Goal: Task Accomplishment & Management: Manage account settings

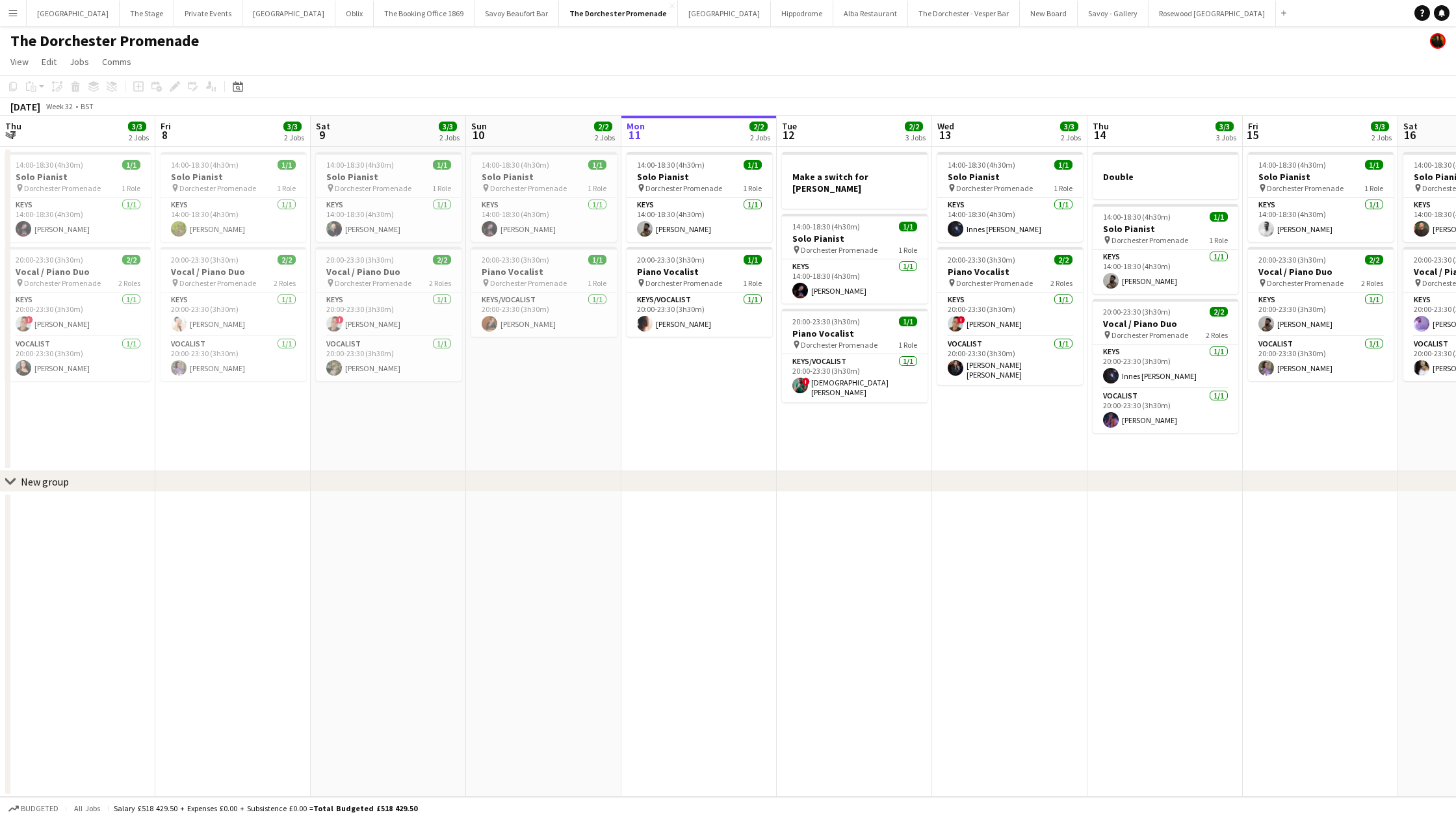
scroll to position [0, 430]
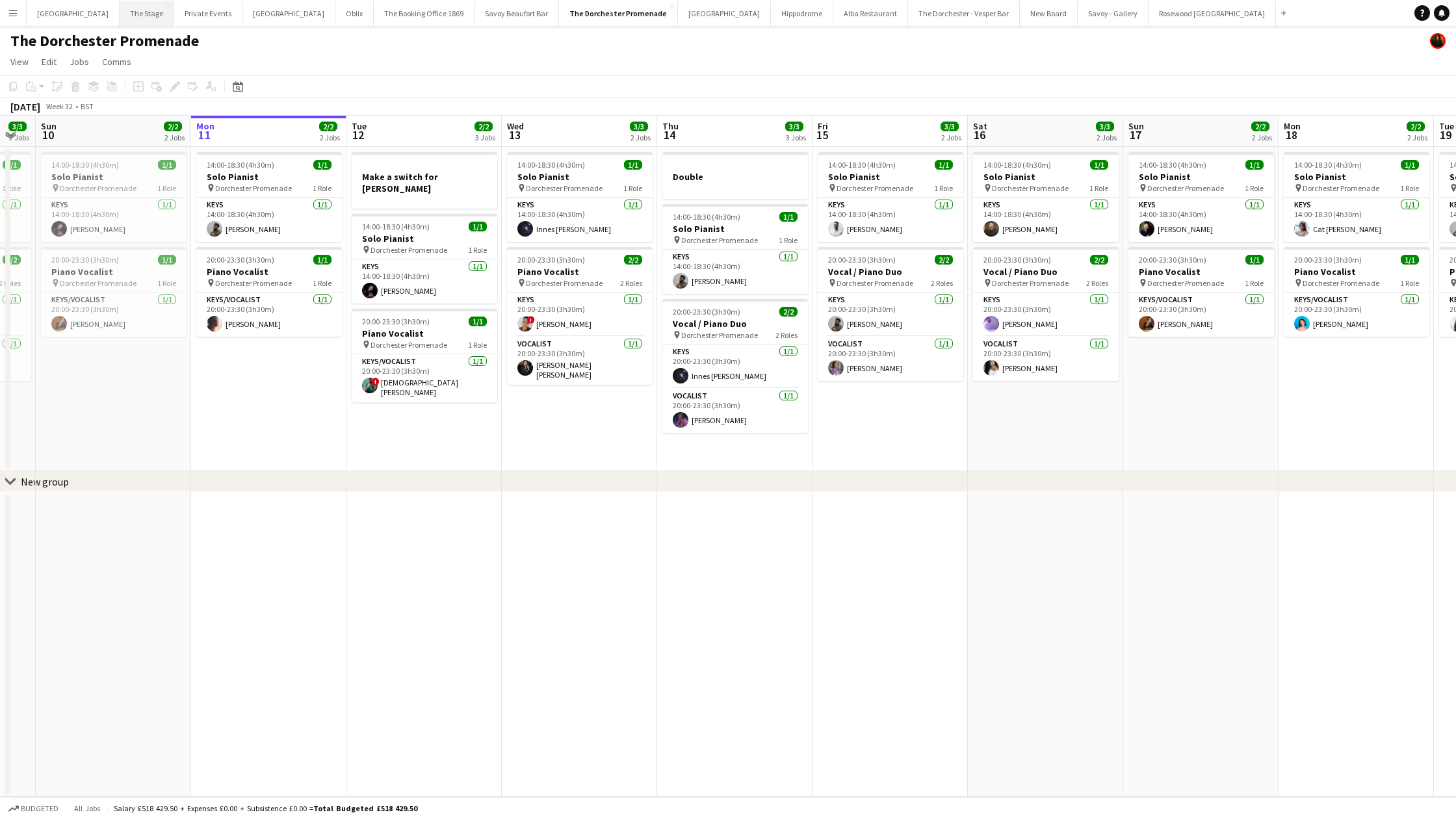
click at [139, 16] on button "The Stage Close" at bounding box center [147, 13] width 55 height 25
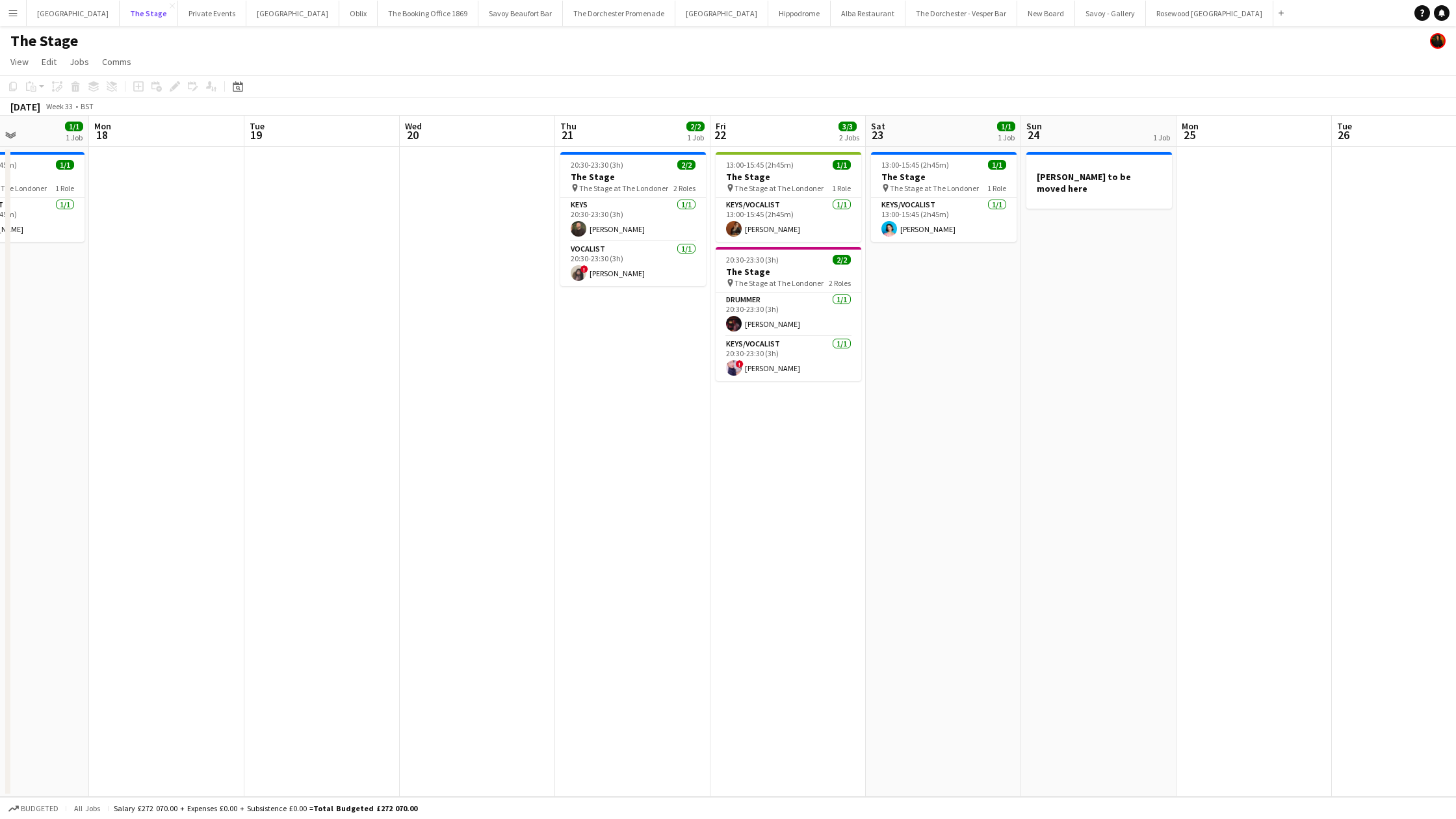
scroll to position [0, 554]
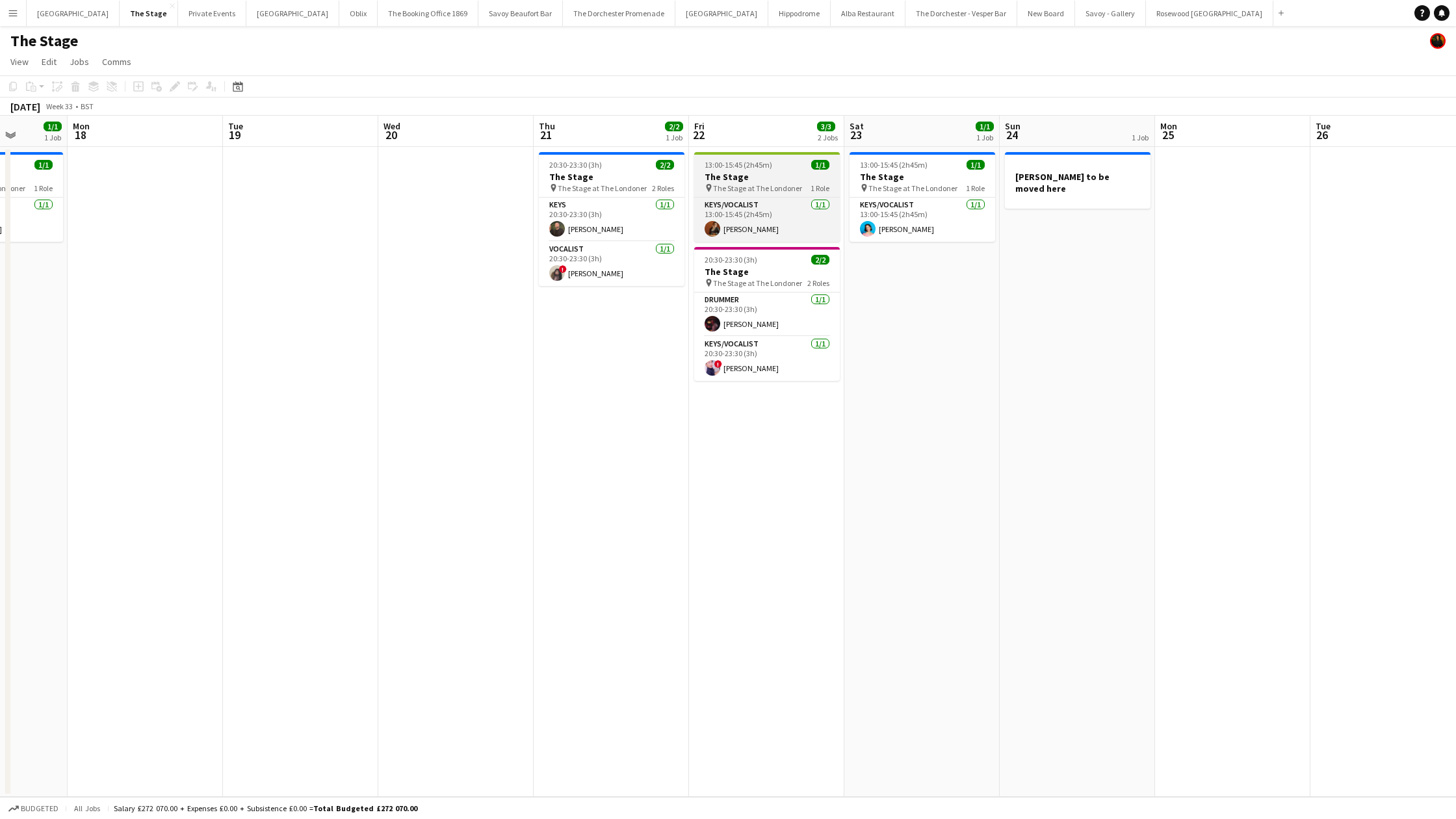
click at [765, 182] on app-job-card "13:00-15:45 (2h45m) 1/1 The Stage pin The Stage at The Londoner 1 Role Keys/Voc…" at bounding box center [767, 197] width 145 height 90
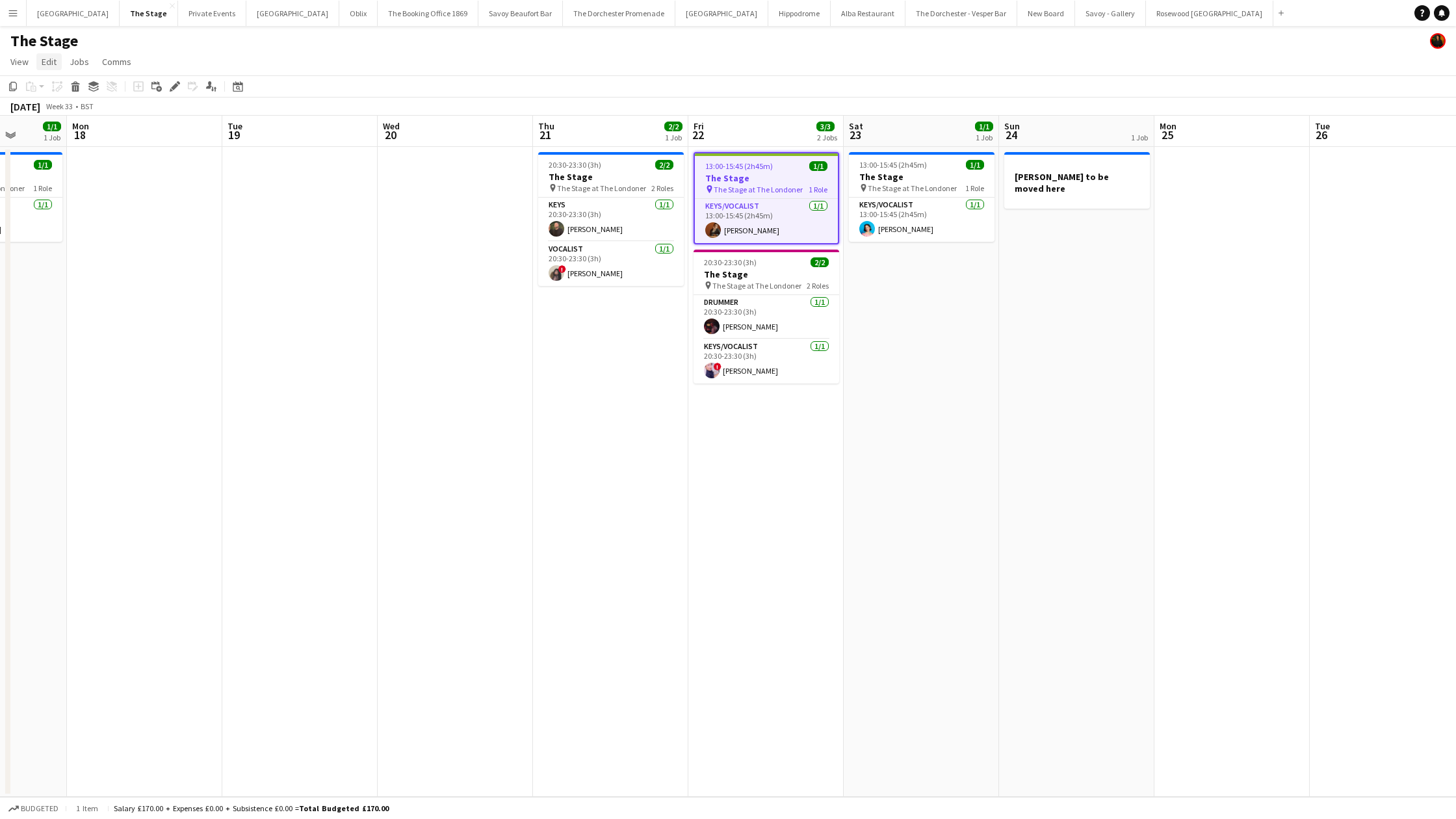
click at [45, 63] on span "Edit" at bounding box center [49, 62] width 15 height 12
click at [56, 90] on span "Copy Command C" at bounding box center [74, 90] width 54 height 13
click at [1066, 245] on app-date-cell "[PERSON_NAME] to be moved here" at bounding box center [1076, 472] width 155 height 650
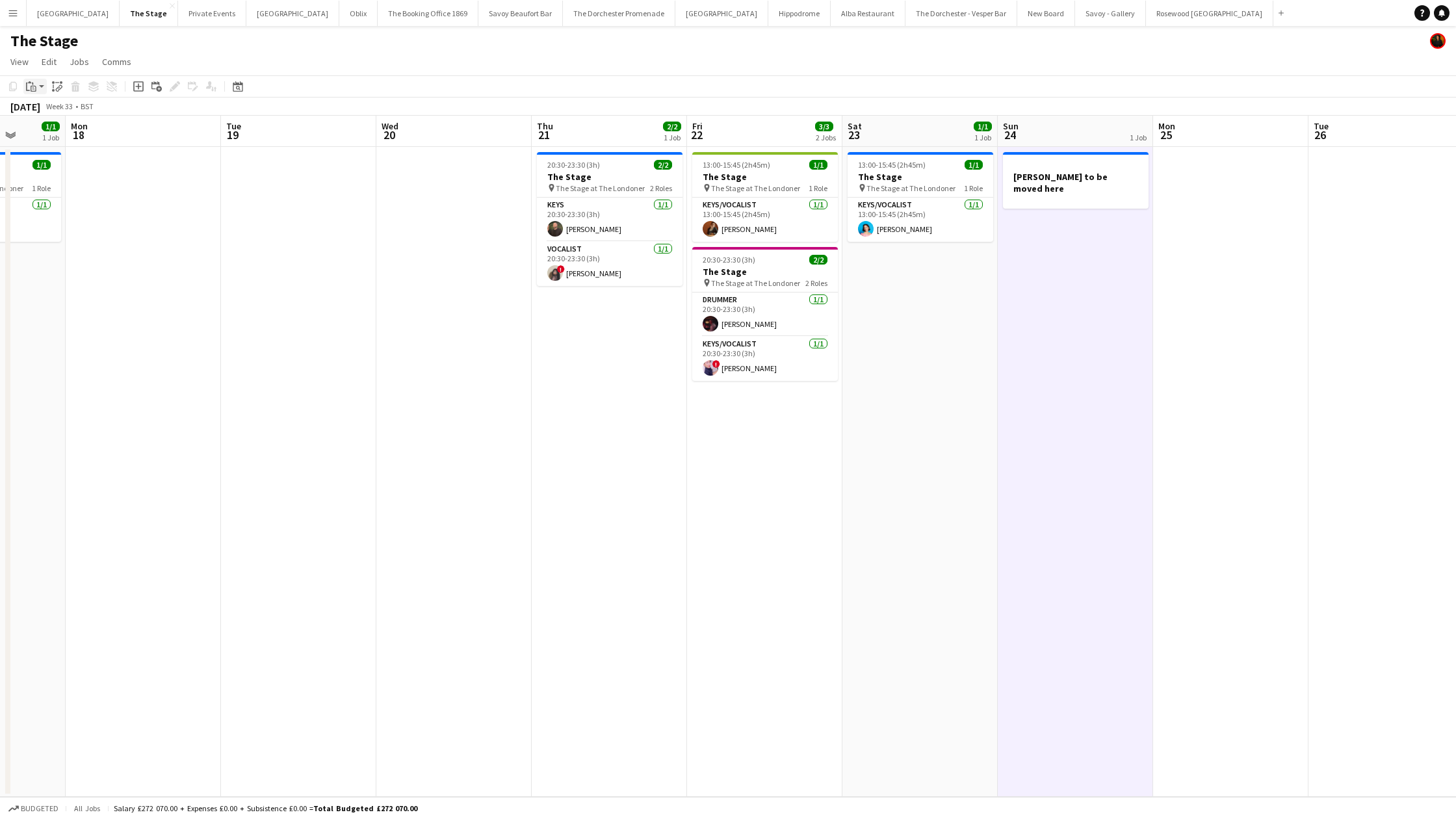
click at [37, 84] on div "Paste" at bounding box center [31, 86] width 16 height 16
click at [37, 115] on link "Paste Command V" at bounding box center [85, 111] width 102 height 12
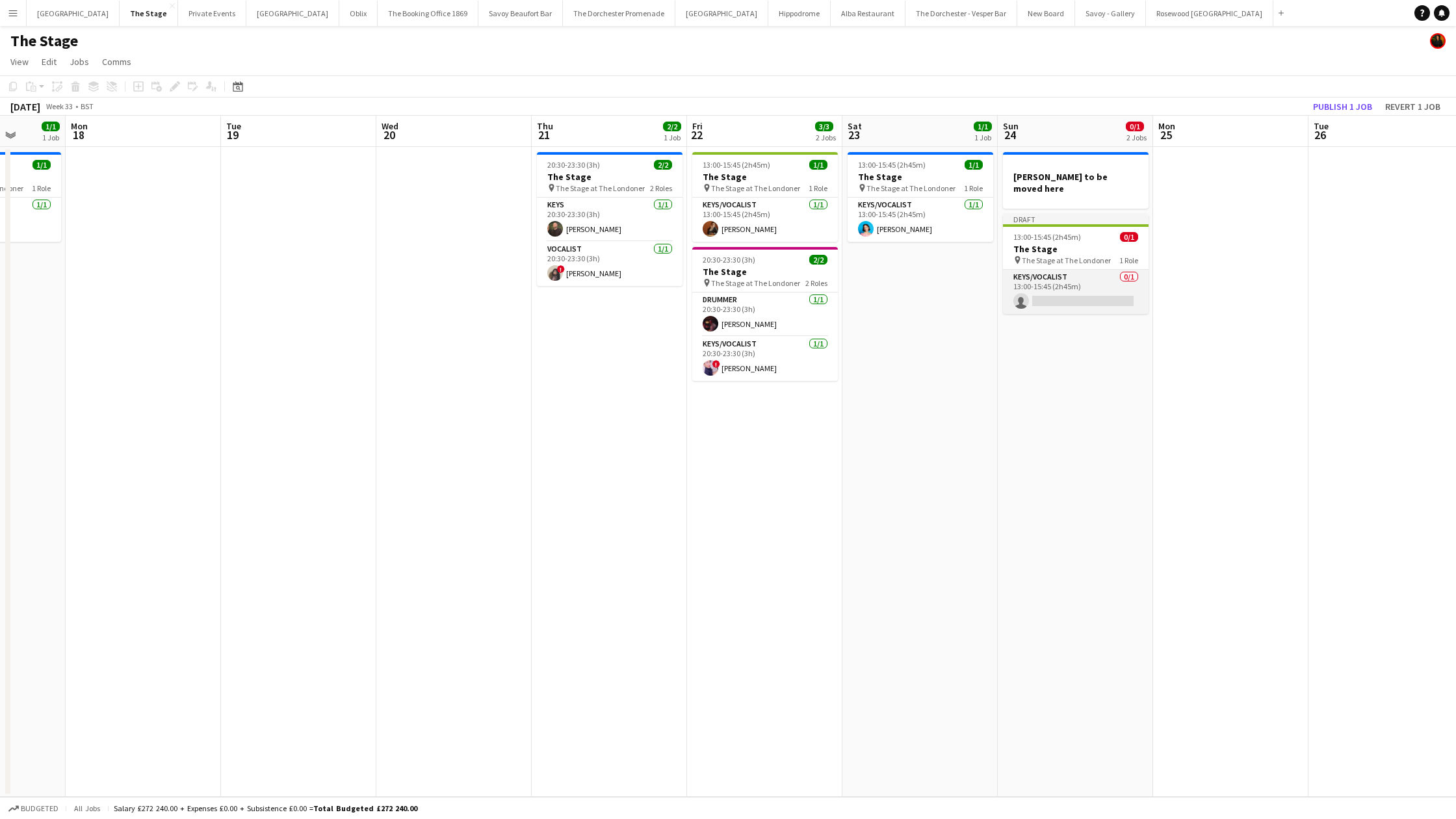
click at [1037, 295] on app-card-role "Keys/Vocalist 0/1 13:00-15:45 (2h45m) single-neutral-actions" at bounding box center [1076, 292] width 145 height 45
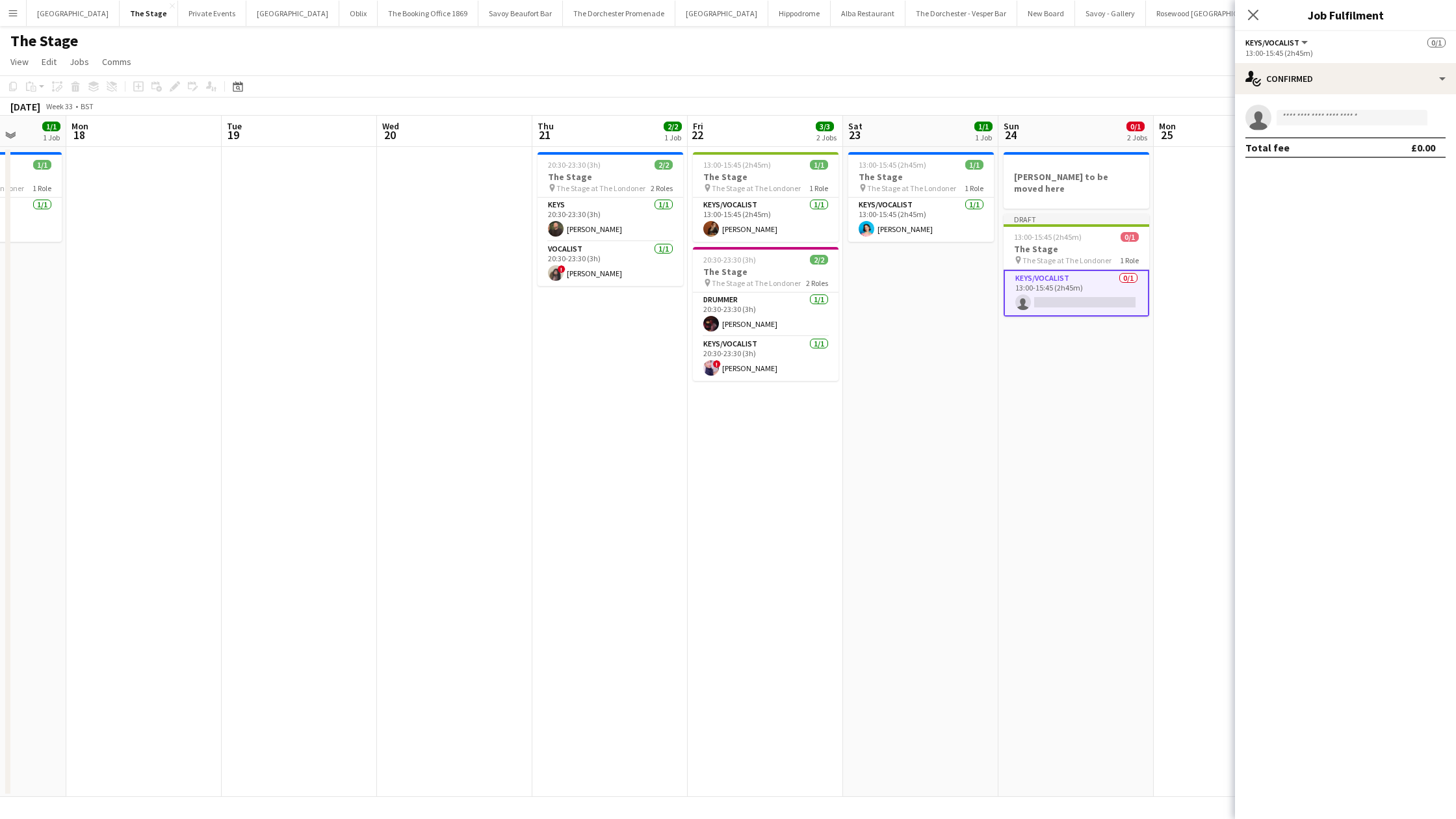
click at [1321, 128] on app-invite-slot "single-neutral-actions" at bounding box center [1345, 117] width 221 height 26
click at [1319, 118] on input at bounding box center [1351, 117] width 151 height 16
type input "******"
click at [1341, 152] on span "[PHONE_NUMBER]" at bounding box center [1351, 157] width 130 height 10
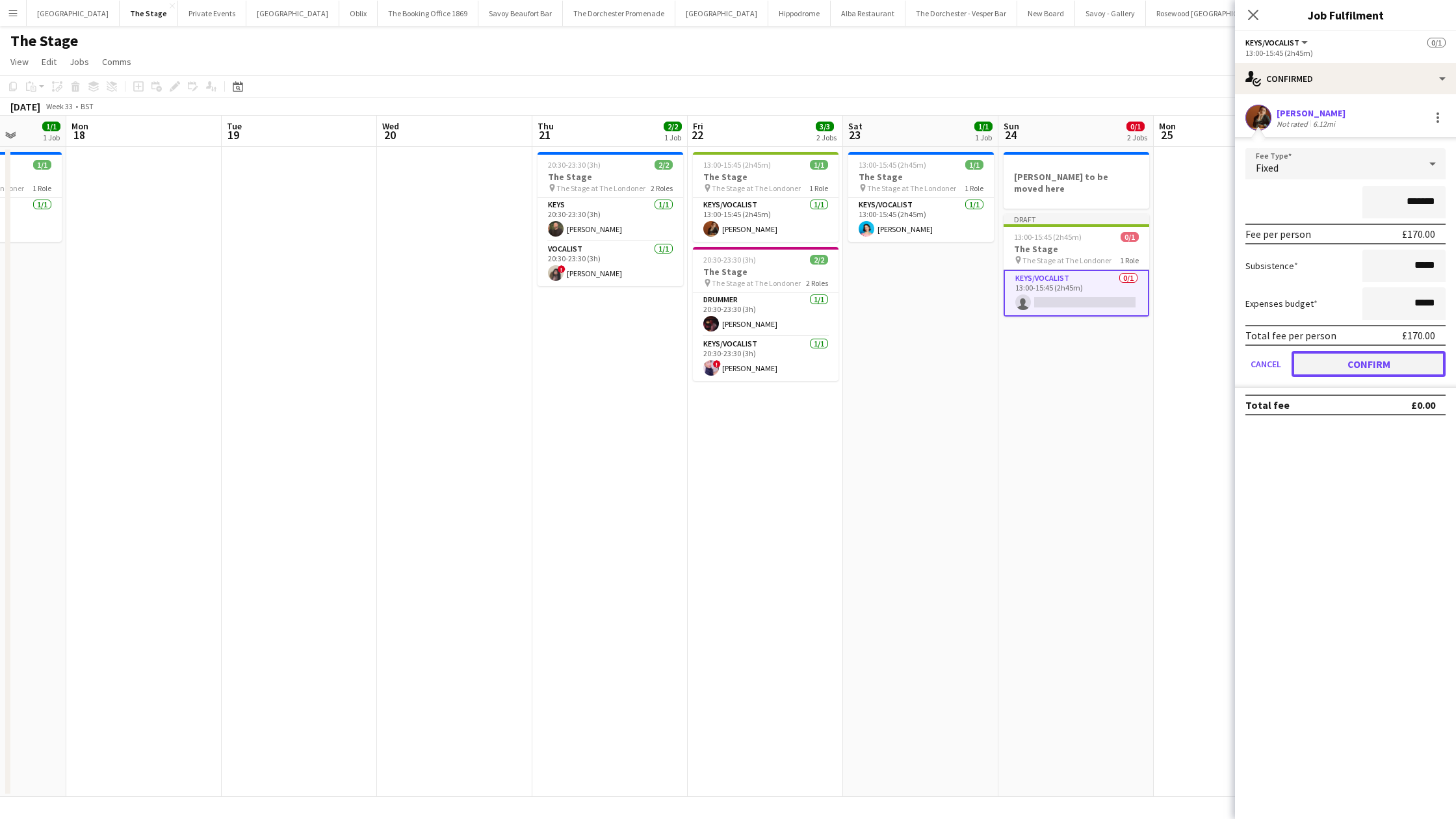
click at [1309, 358] on button "Confirm" at bounding box center [1369, 364] width 154 height 26
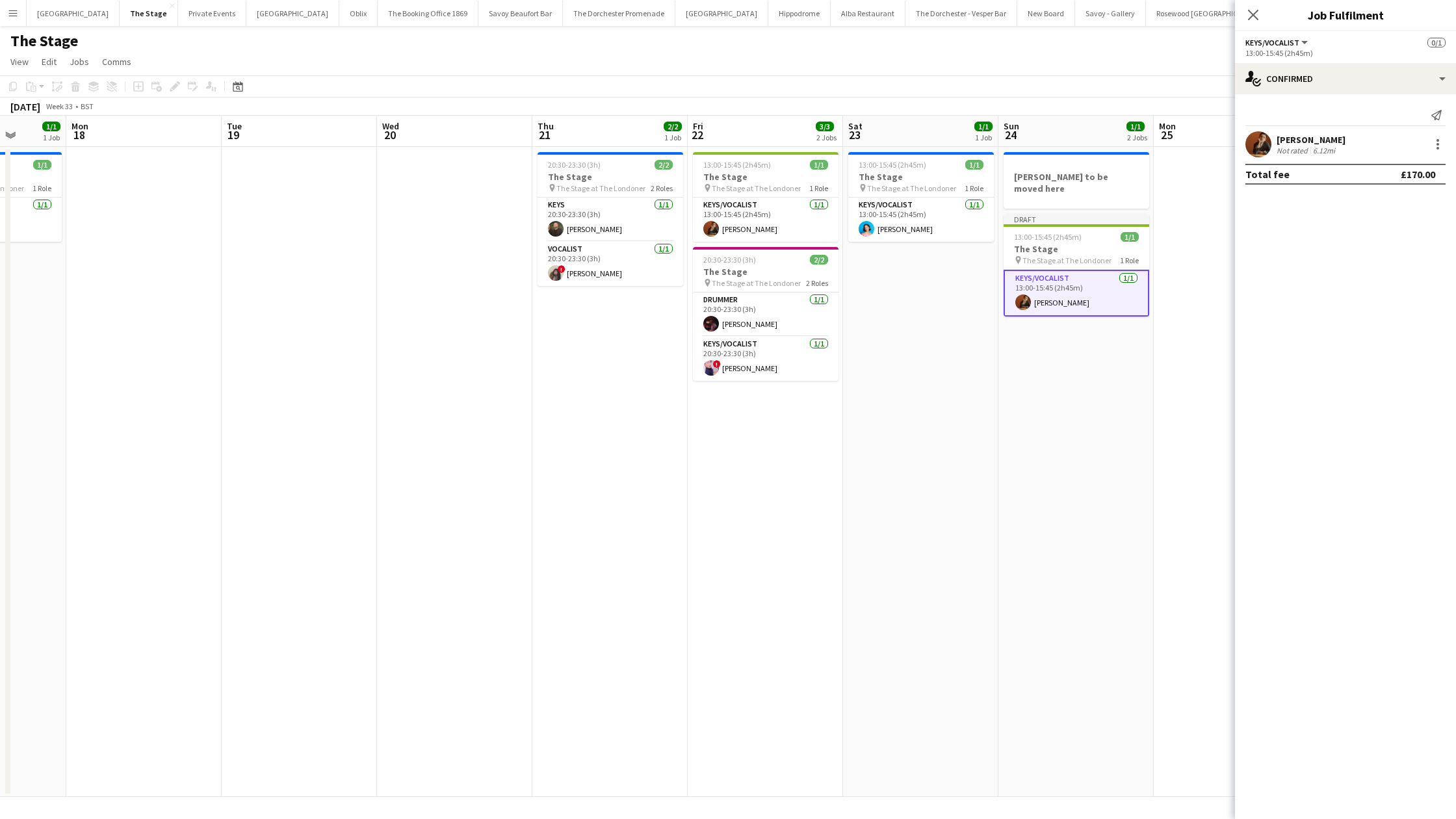
click at [1051, 354] on app-date-cell "[PERSON_NAME] to be moved here Draft 13:00-15:45 (2h45m) 1/1 The Stage pin The …" at bounding box center [1076, 472] width 155 height 650
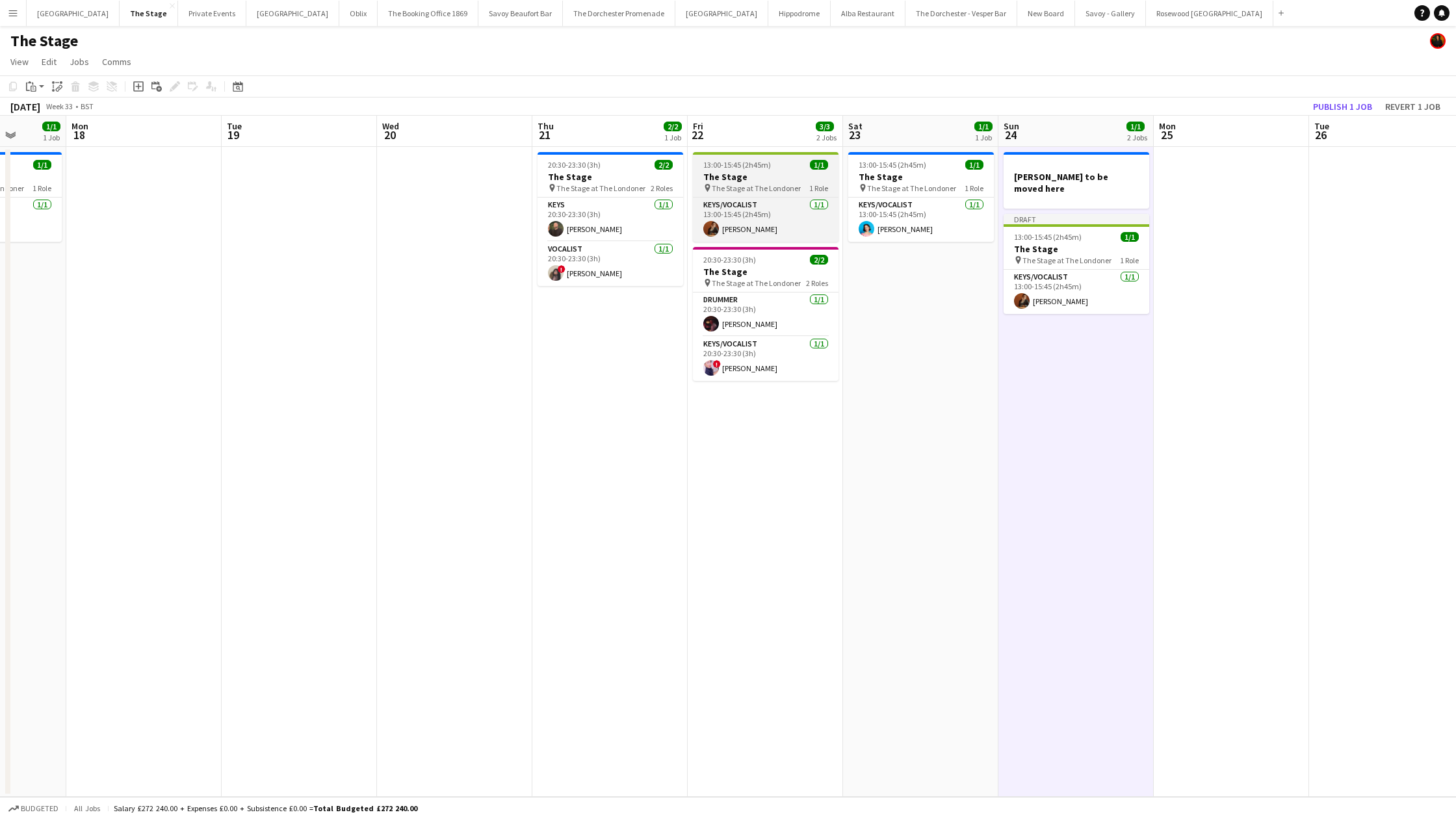
click at [773, 155] on app-job-card "13:00-15:45 (2h45m) 1/1 The Stage pin The Stage at The Londoner 1 Role Keys/Voc…" at bounding box center [766, 197] width 145 height 90
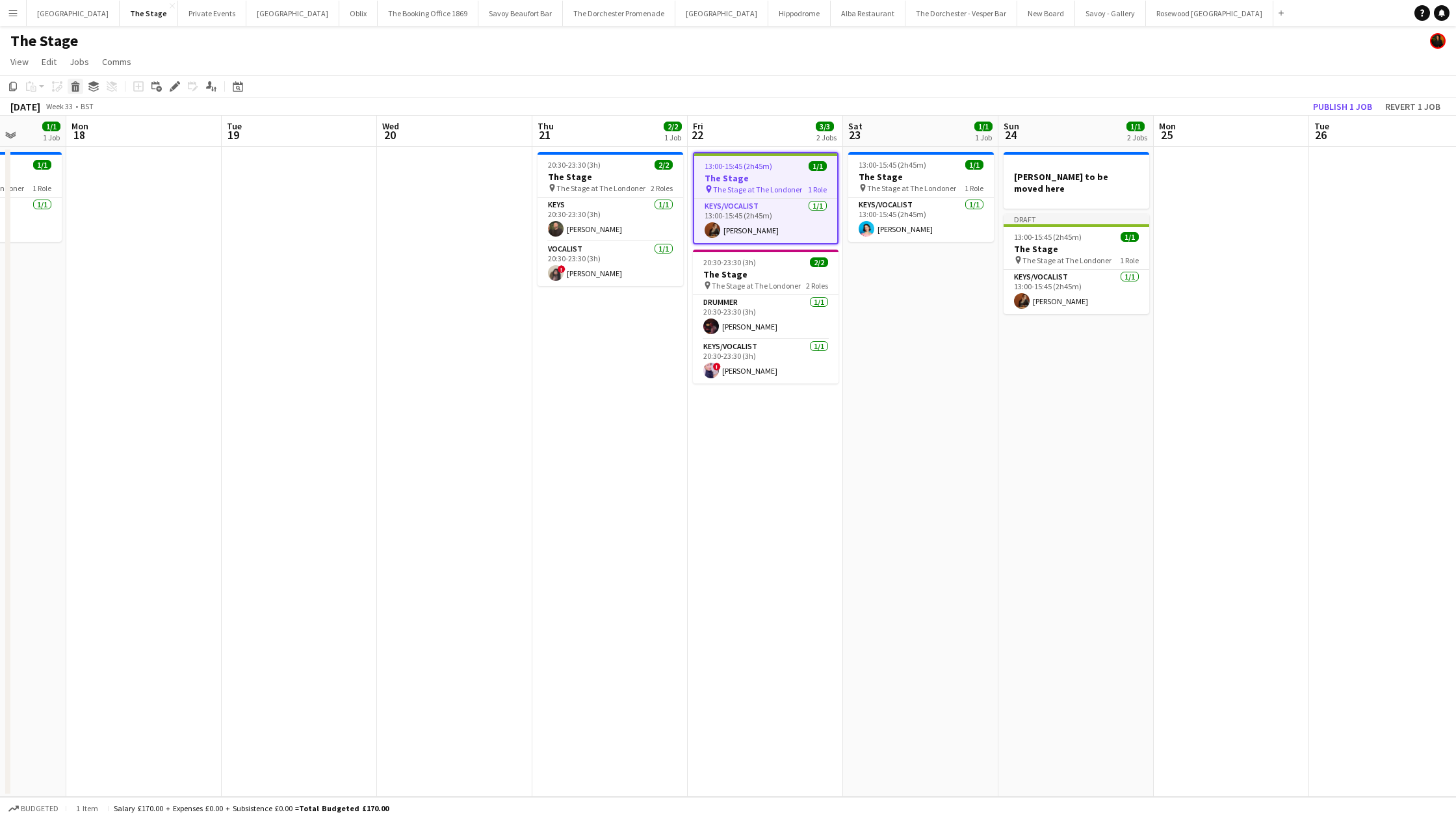
click at [72, 81] on icon "Delete" at bounding box center [76, 86] width 10 height 10
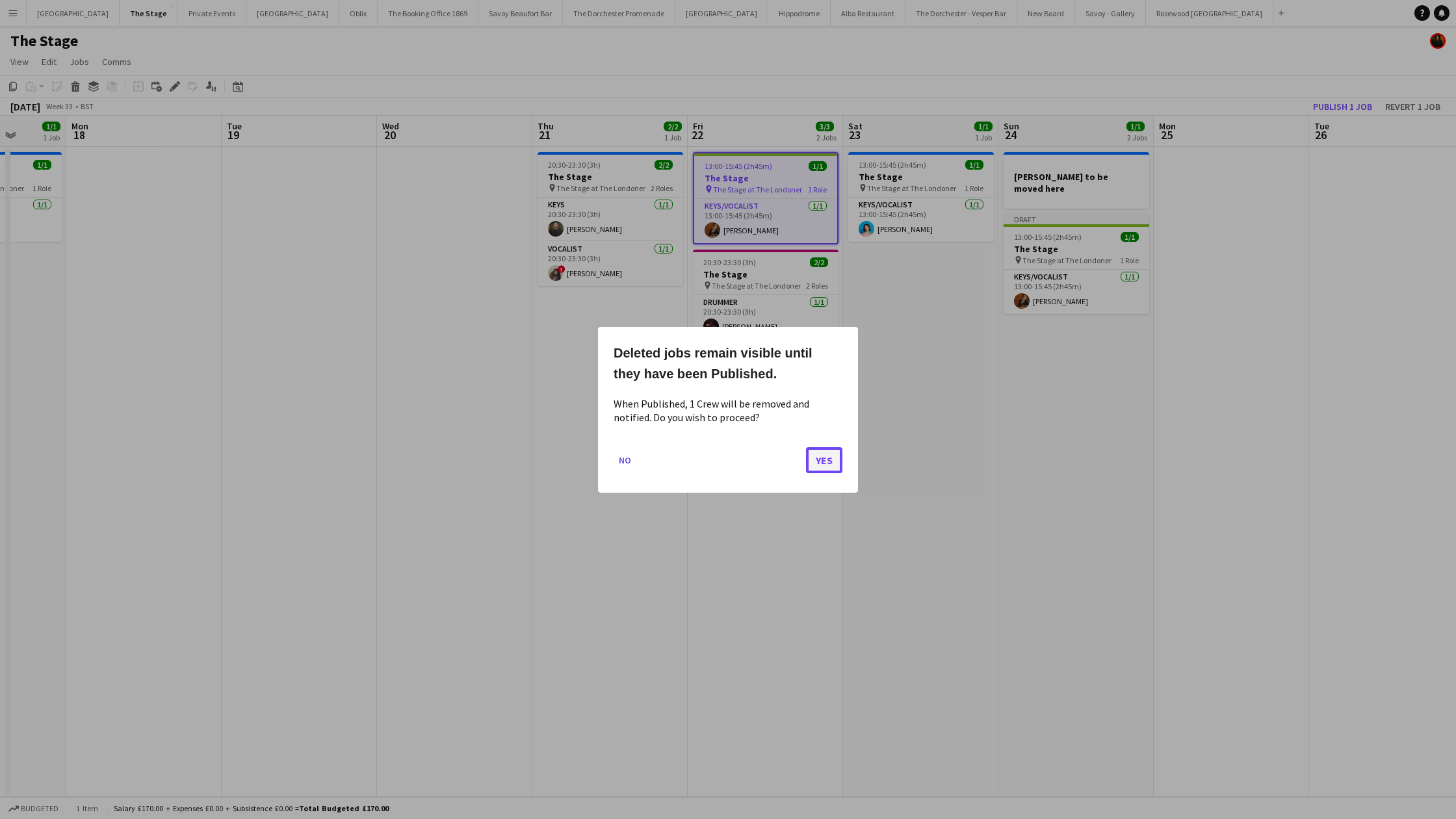
click at [822, 460] on button "Yes" at bounding box center [824, 459] width 36 height 26
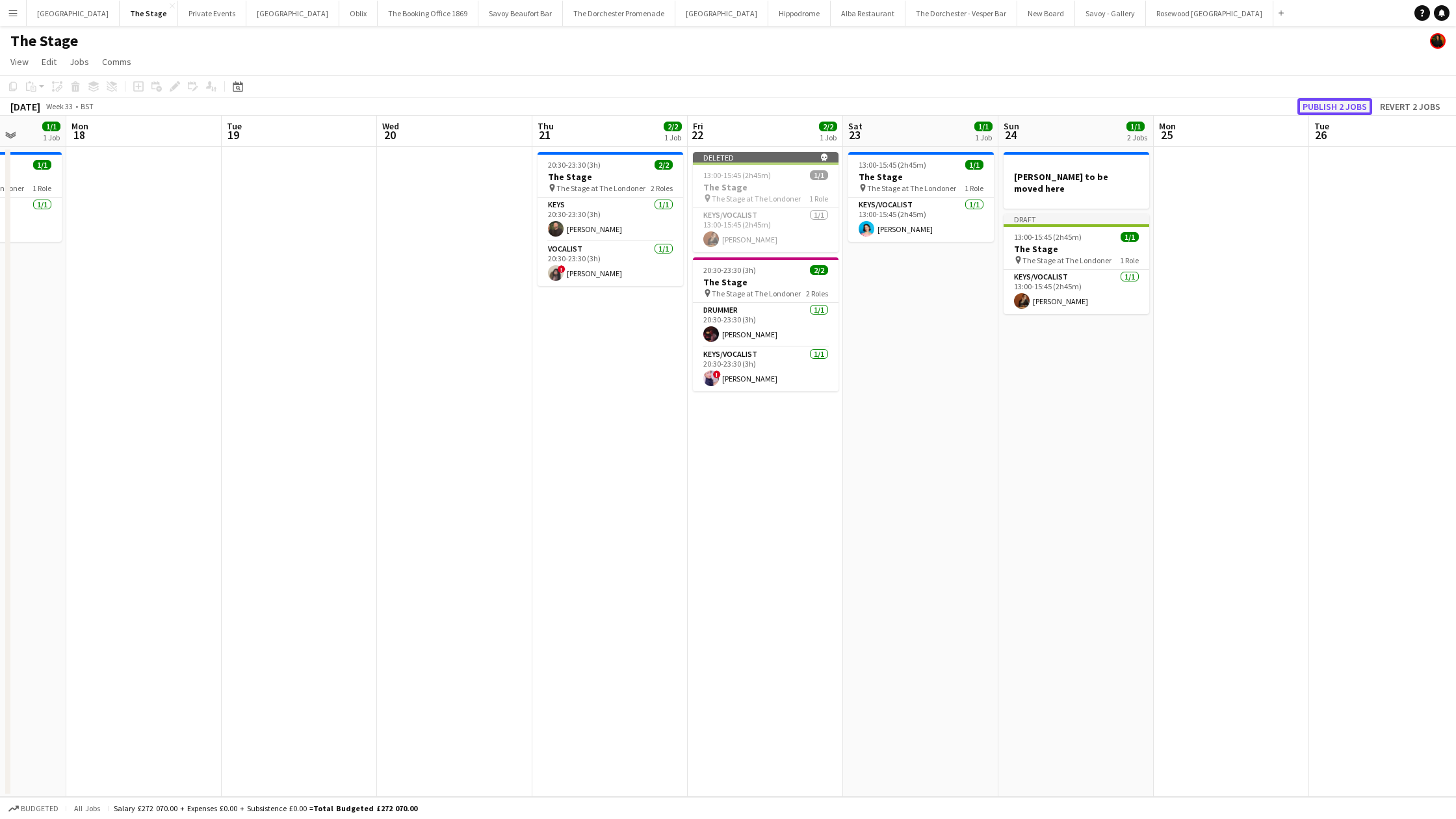
click at [1337, 108] on button "Publish 2 jobs" at bounding box center [1334, 106] width 75 height 17
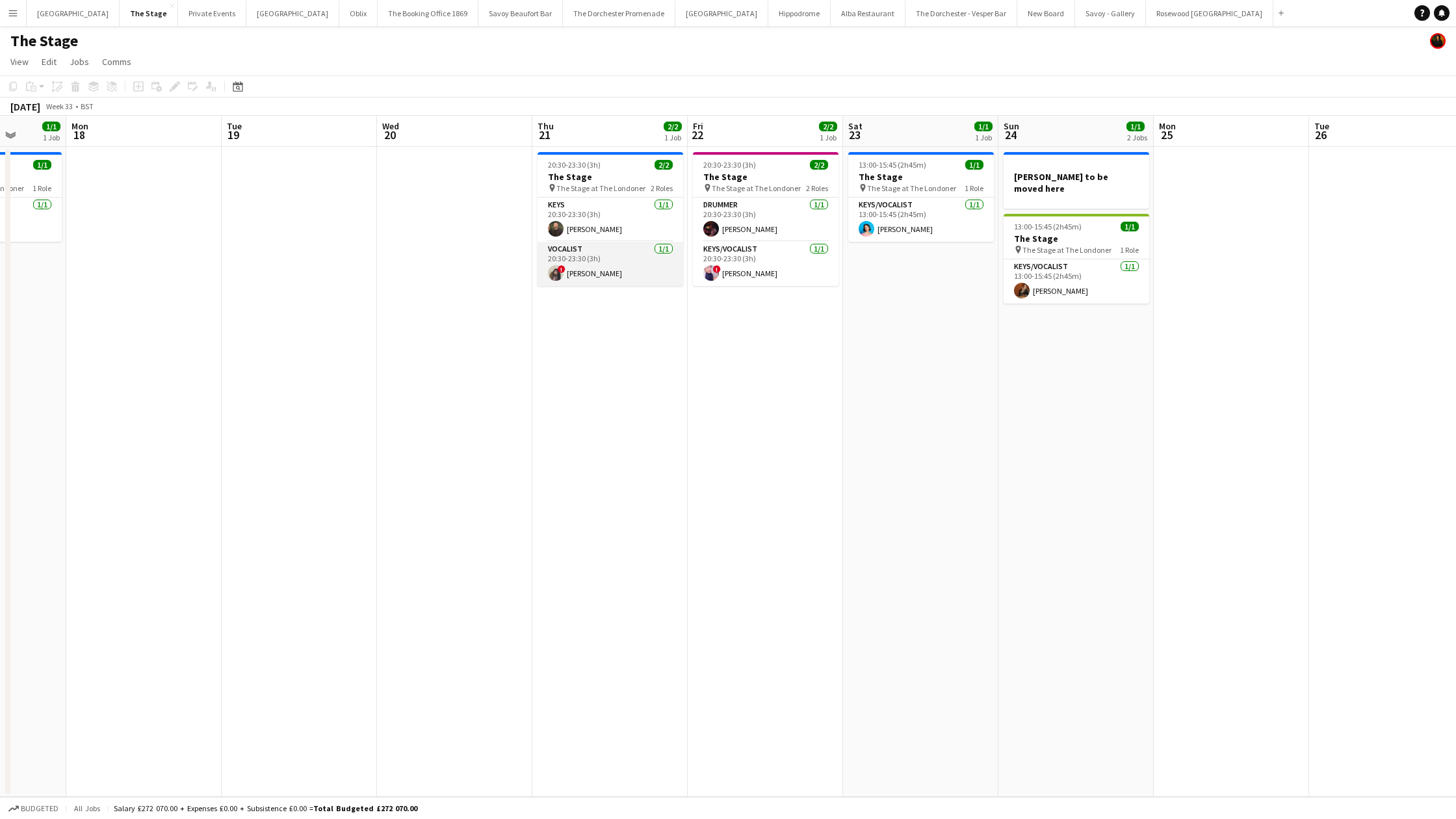
click at [620, 267] on app-card-role "Vocalist [DATE] 20:30-23:30 (3h) ! [PERSON_NAME]" at bounding box center [610, 264] width 145 height 45
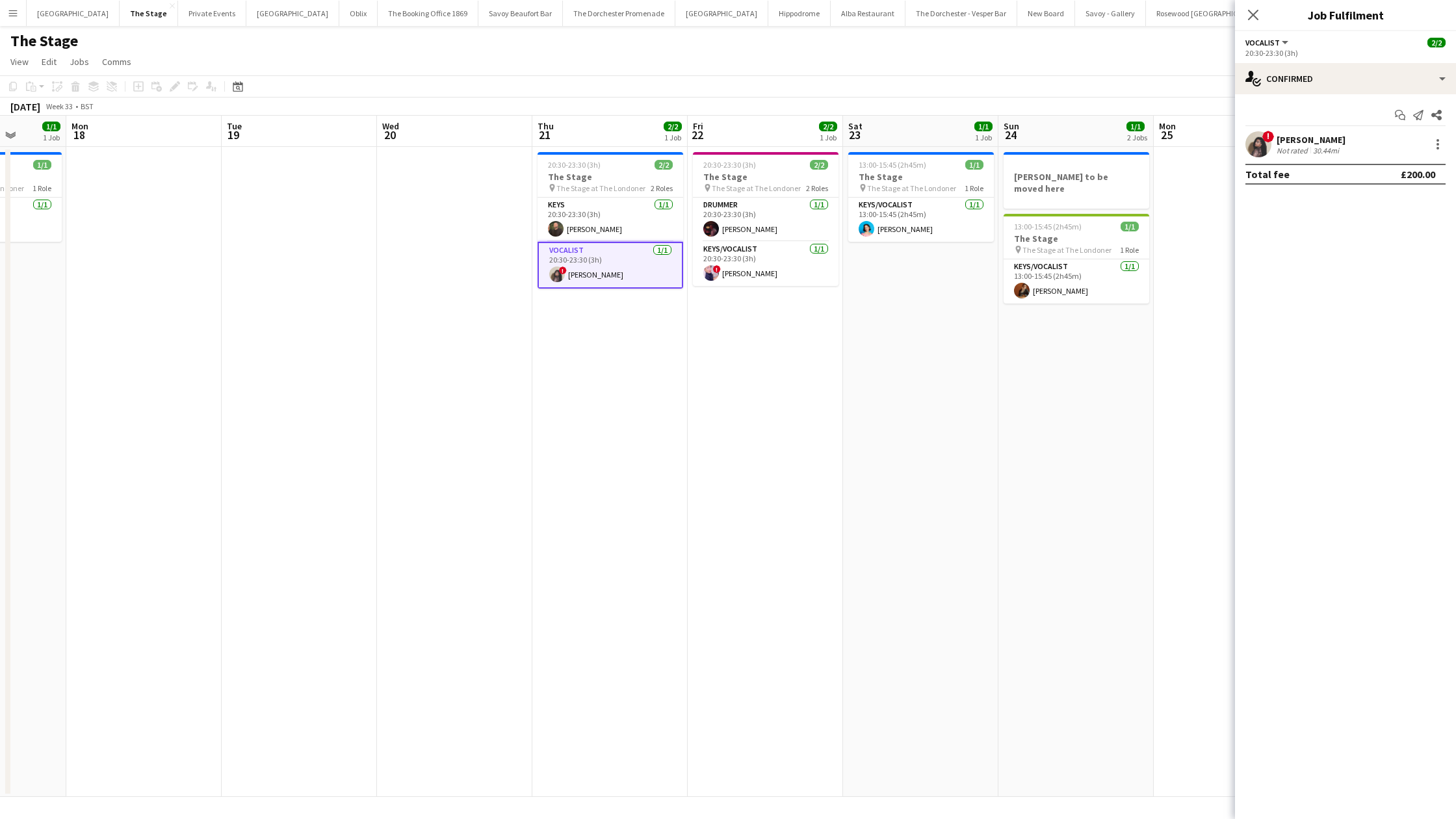
click at [923, 357] on app-date-cell "13:00-15:45 (2h45m) 1/1 The Stage pin The Stage at The Londoner 1 Role Keys/Voc…" at bounding box center [920, 472] width 155 height 650
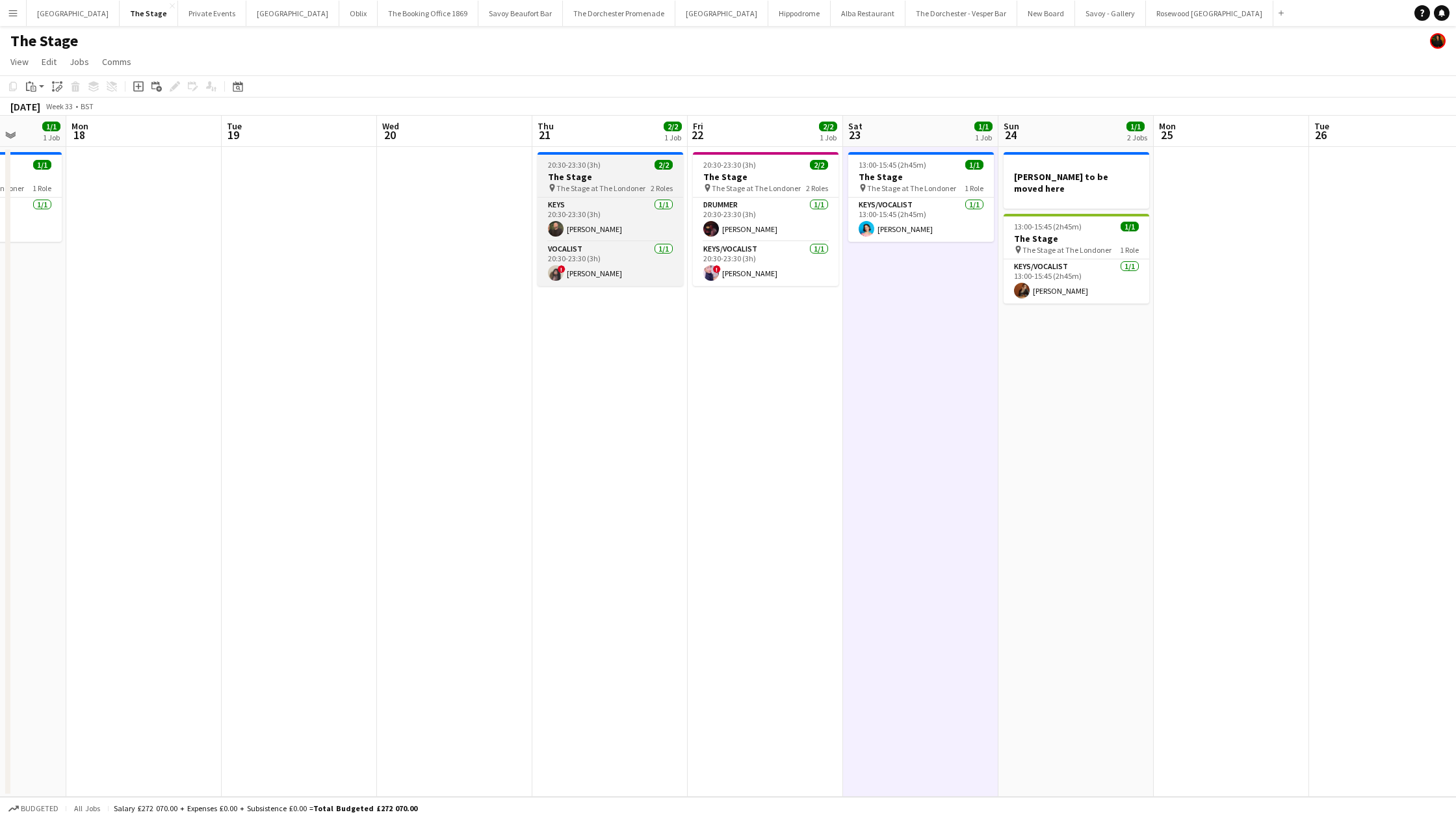
click at [565, 172] on h3 "The Stage" at bounding box center [610, 177] width 145 height 12
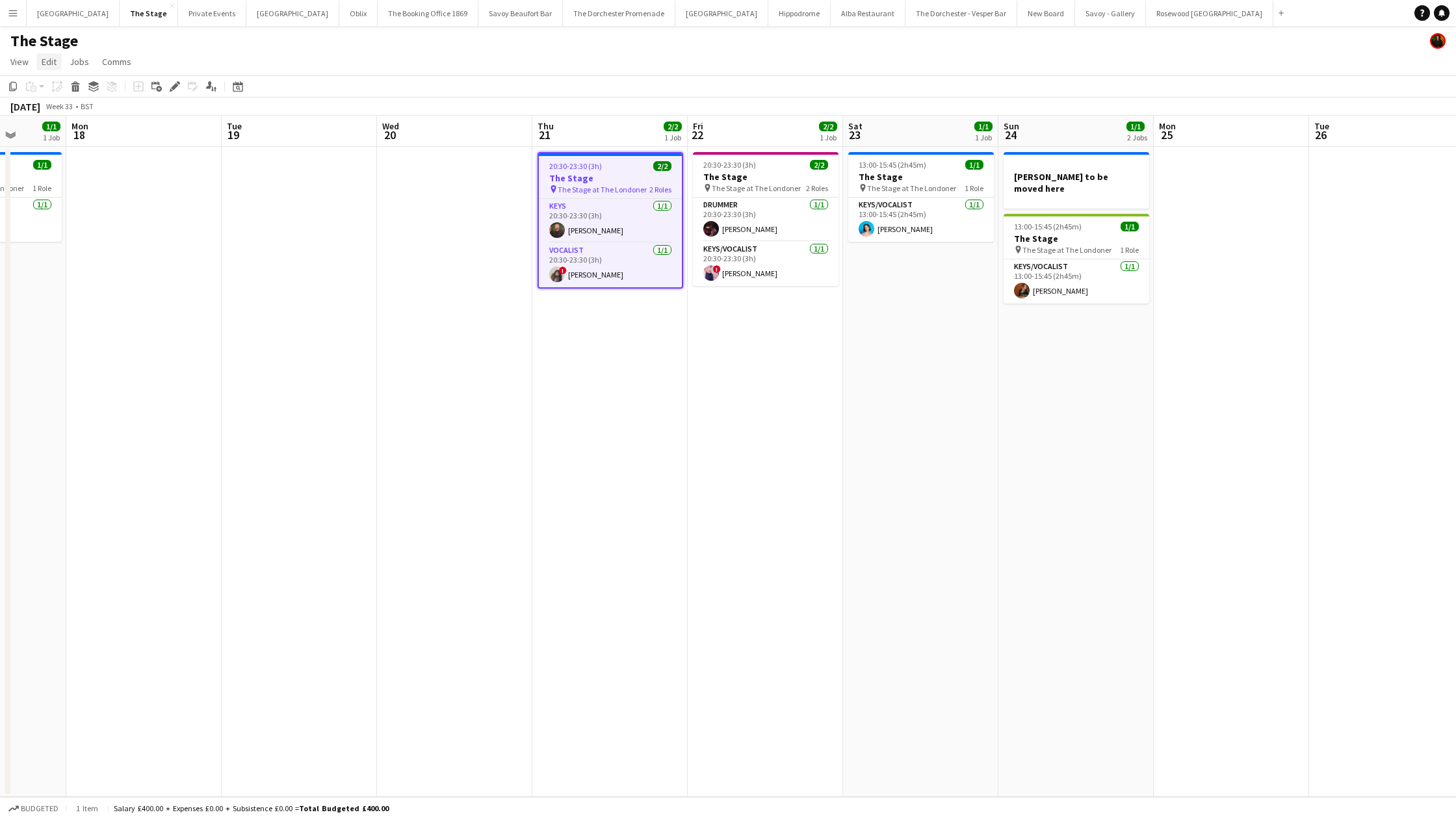
click at [50, 60] on span "Edit" at bounding box center [49, 62] width 15 height 12
click at [53, 87] on span "Copy Command C" at bounding box center [74, 90] width 54 height 13
click at [968, 349] on app-date-cell "13:00-15:45 (2h45m) 1/1 The Stage pin The Stage at The Londoner 1 Role Keys/Voc…" at bounding box center [920, 472] width 155 height 650
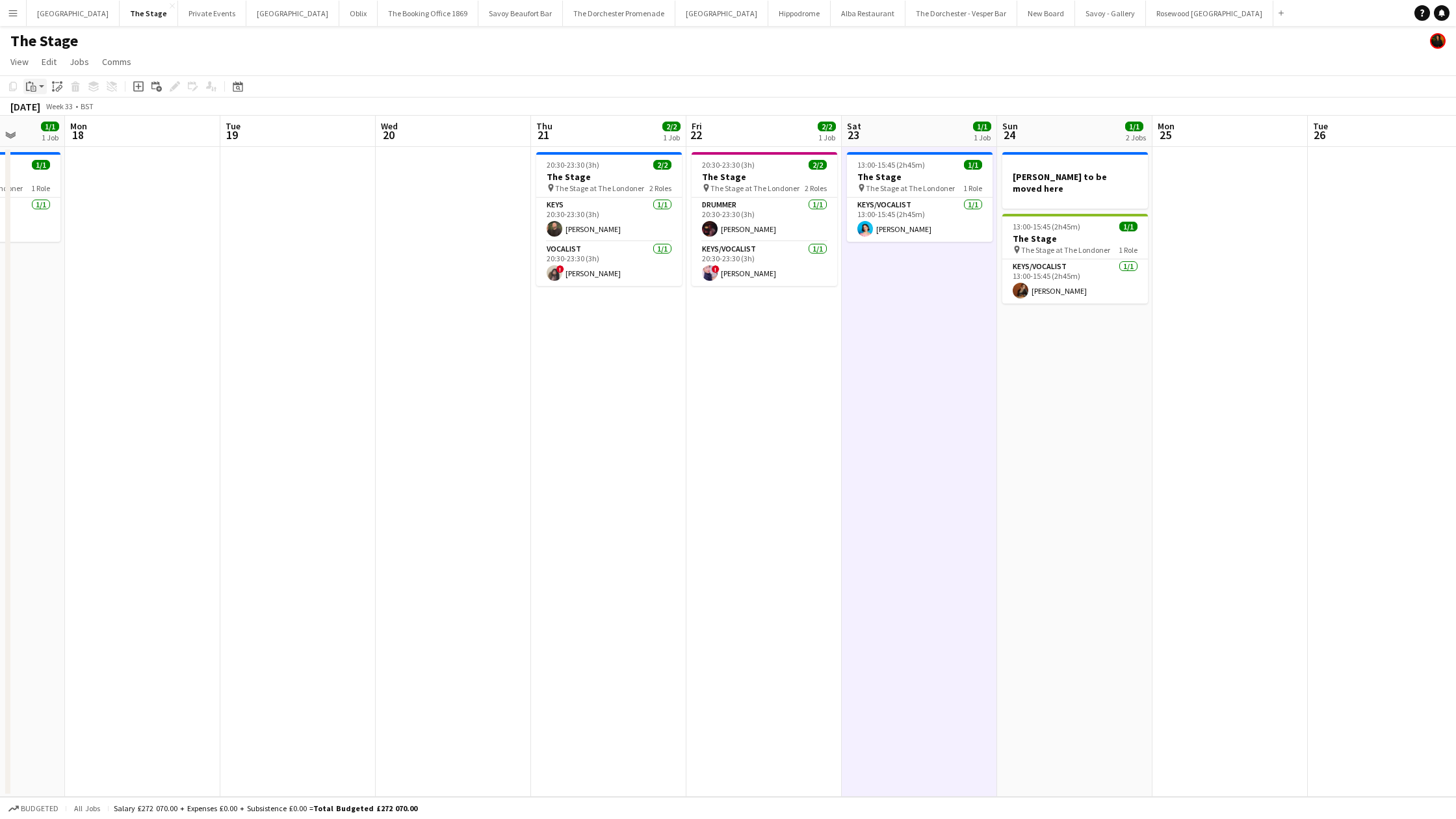
click at [30, 85] on icon "Paste" at bounding box center [31, 86] width 10 height 10
click at [38, 113] on link "Paste Command V" at bounding box center [85, 111] width 102 height 12
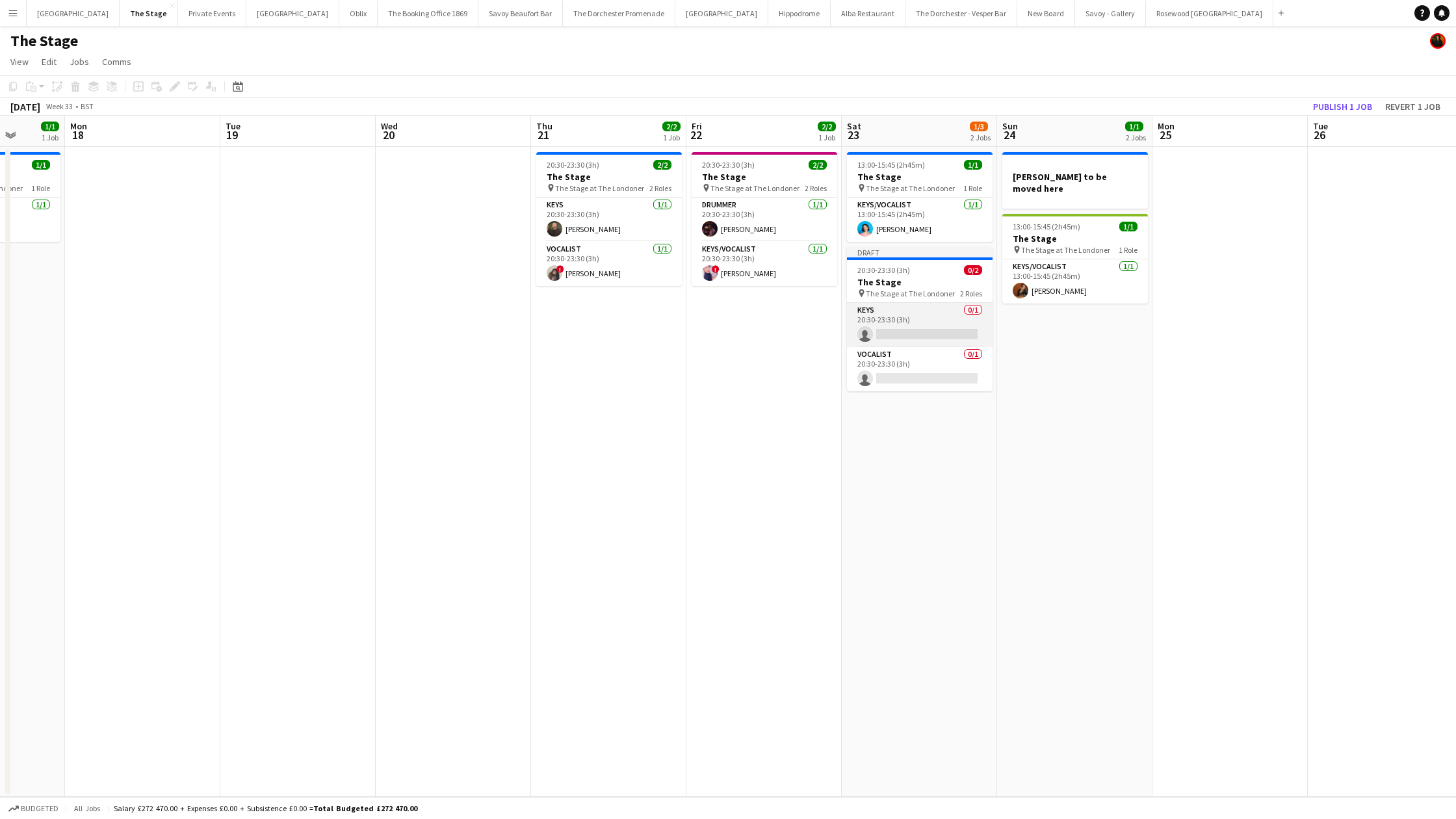
click at [905, 309] on app-card-role "Keys 0/1 20:30-23:30 (3h) single-neutral-actions" at bounding box center [919, 325] width 145 height 45
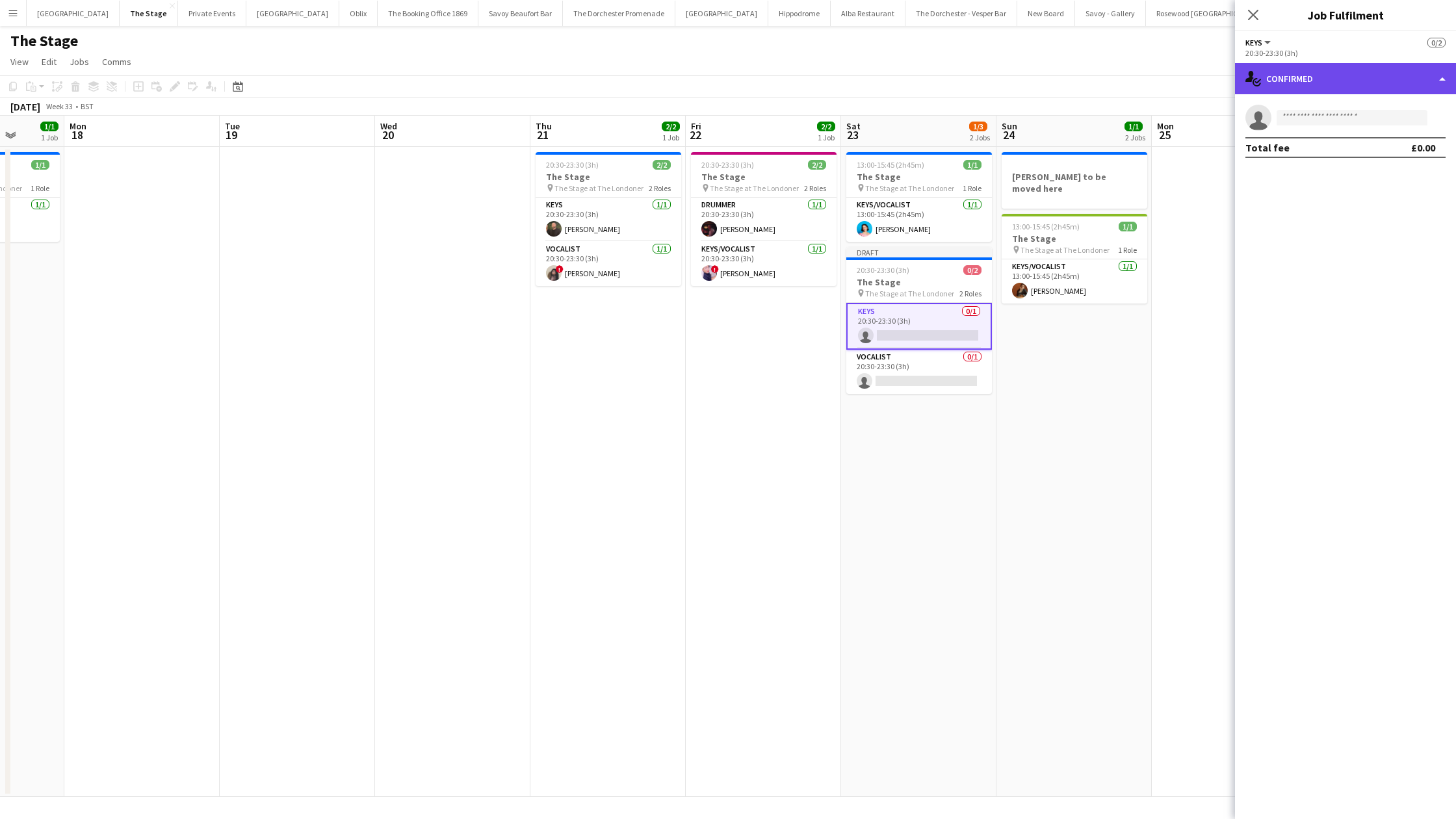
click at [1330, 63] on div "single-neutral-actions-check-2 Confirmed" at bounding box center [1345, 79] width 221 height 31
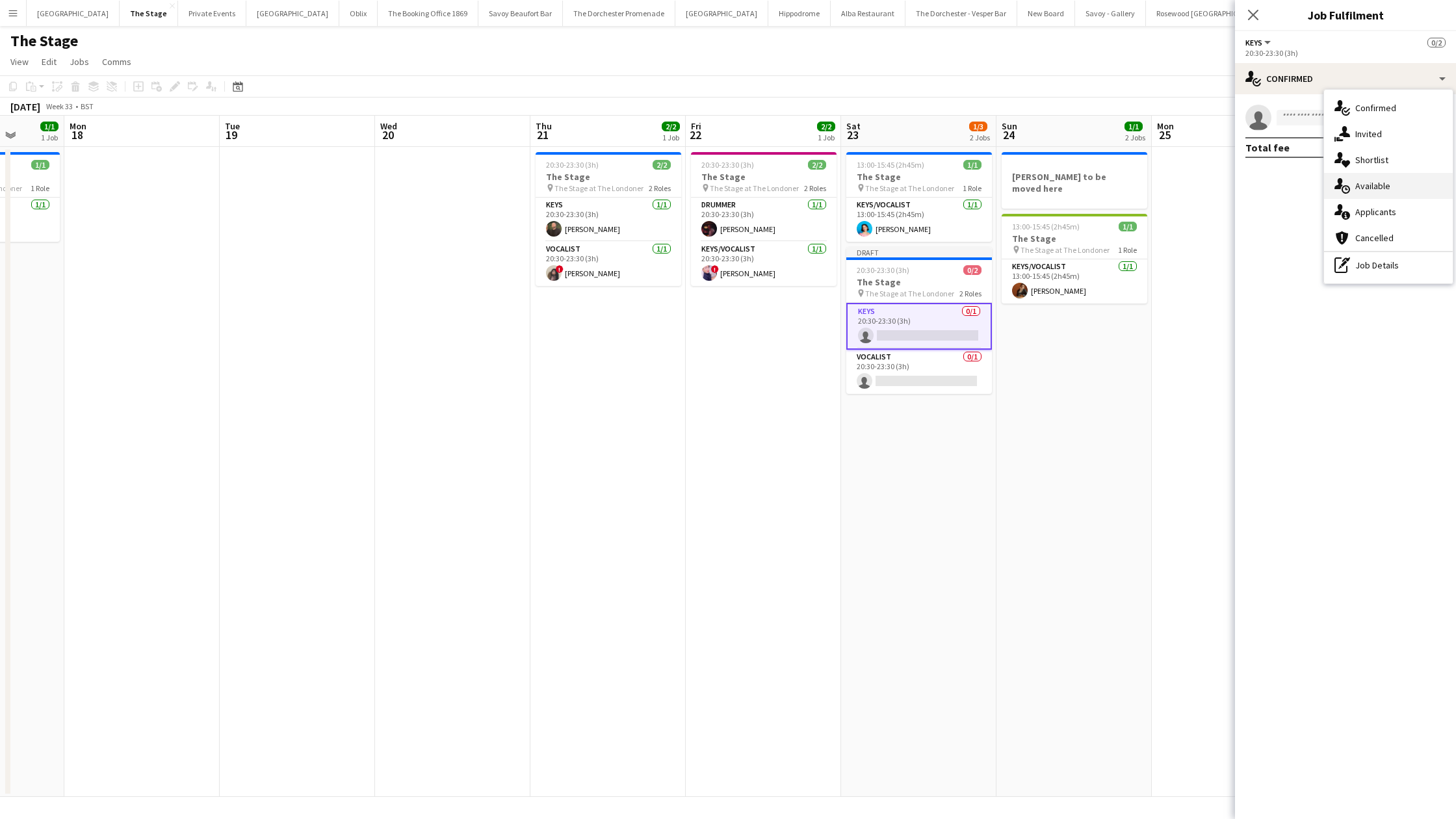
click at [1367, 181] on div "single-neutral-actions-upload Available" at bounding box center [1388, 185] width 128 height 26
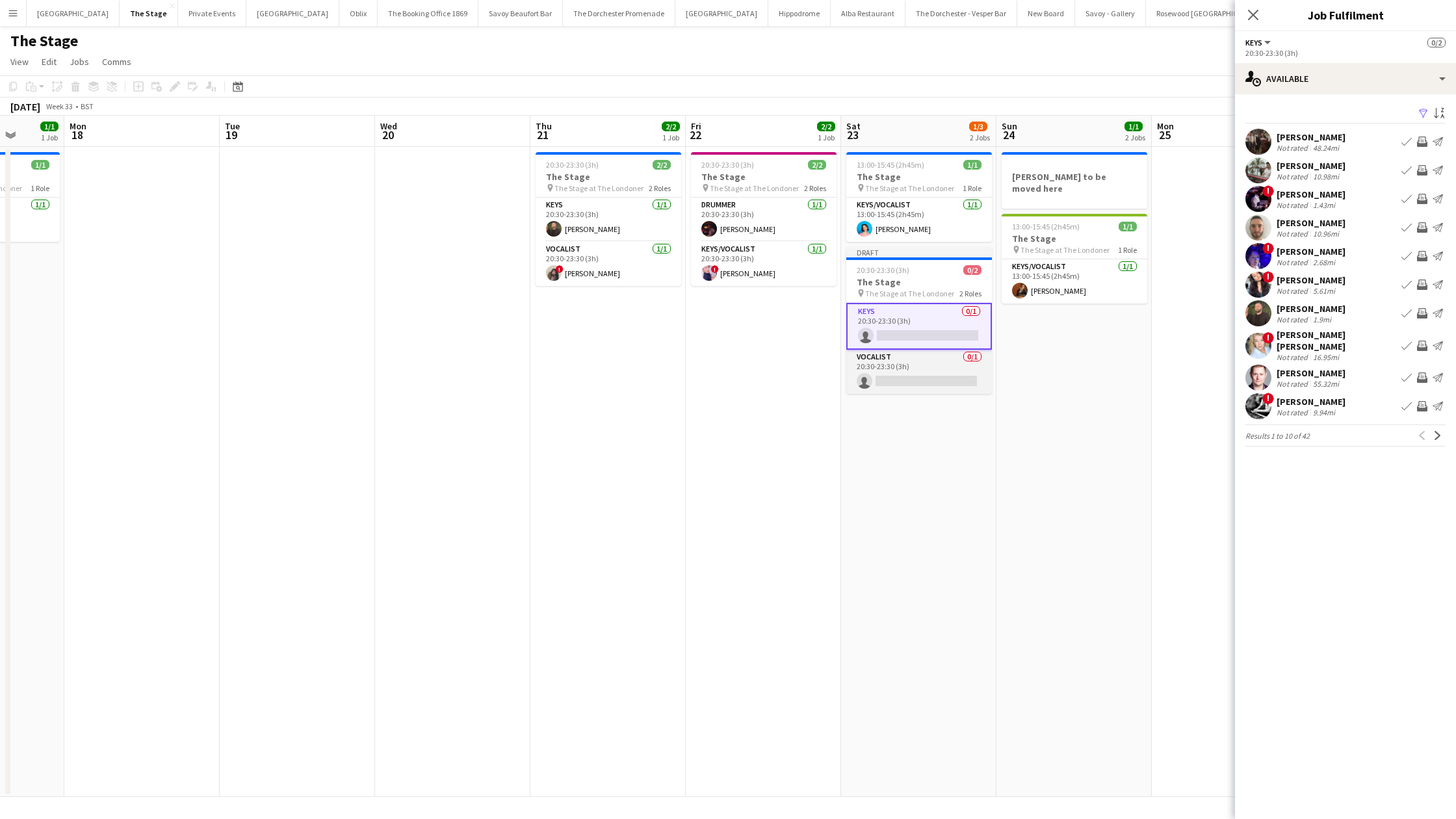
click at [880, 367] on app-card-role "Vocalist 0/1 20:30-23:30 (3h) single-neutral-actions" at bounding box center [919, 372] width 145 height 45
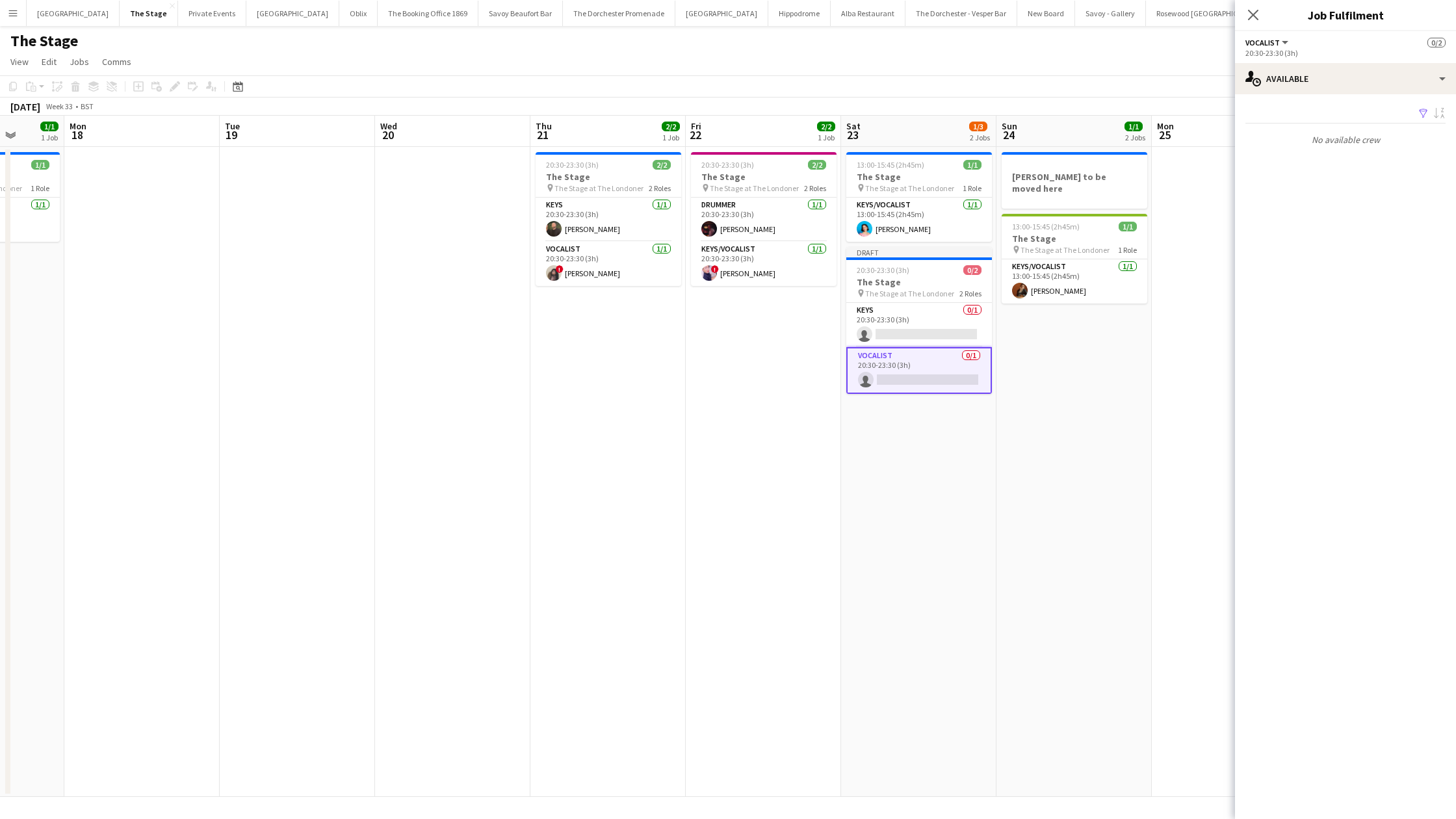
click at [835, 498] on app-date-cell "20:30-23:30 (3h) 2/2 The Stage pin The Stage at The Londoner 2 Roles Drummer [D…" at bounding box center [763, 472] width 155 height 650
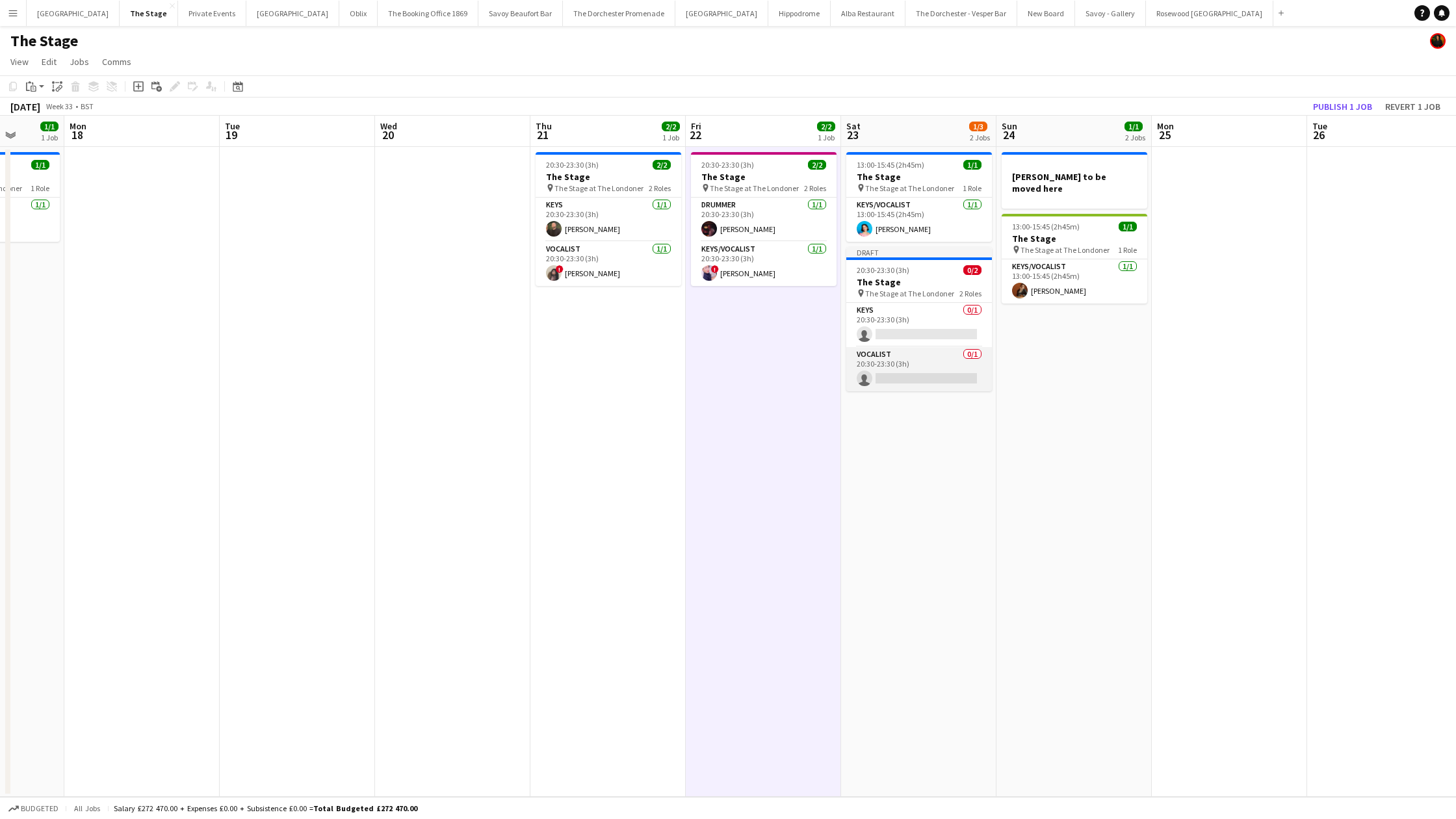
click at [924, 376] on app-card-role "Vocalist 0/1 20:30-23:30 (3h) single-neutral-actions" at bounding box center [919, 369] width 145 height 45
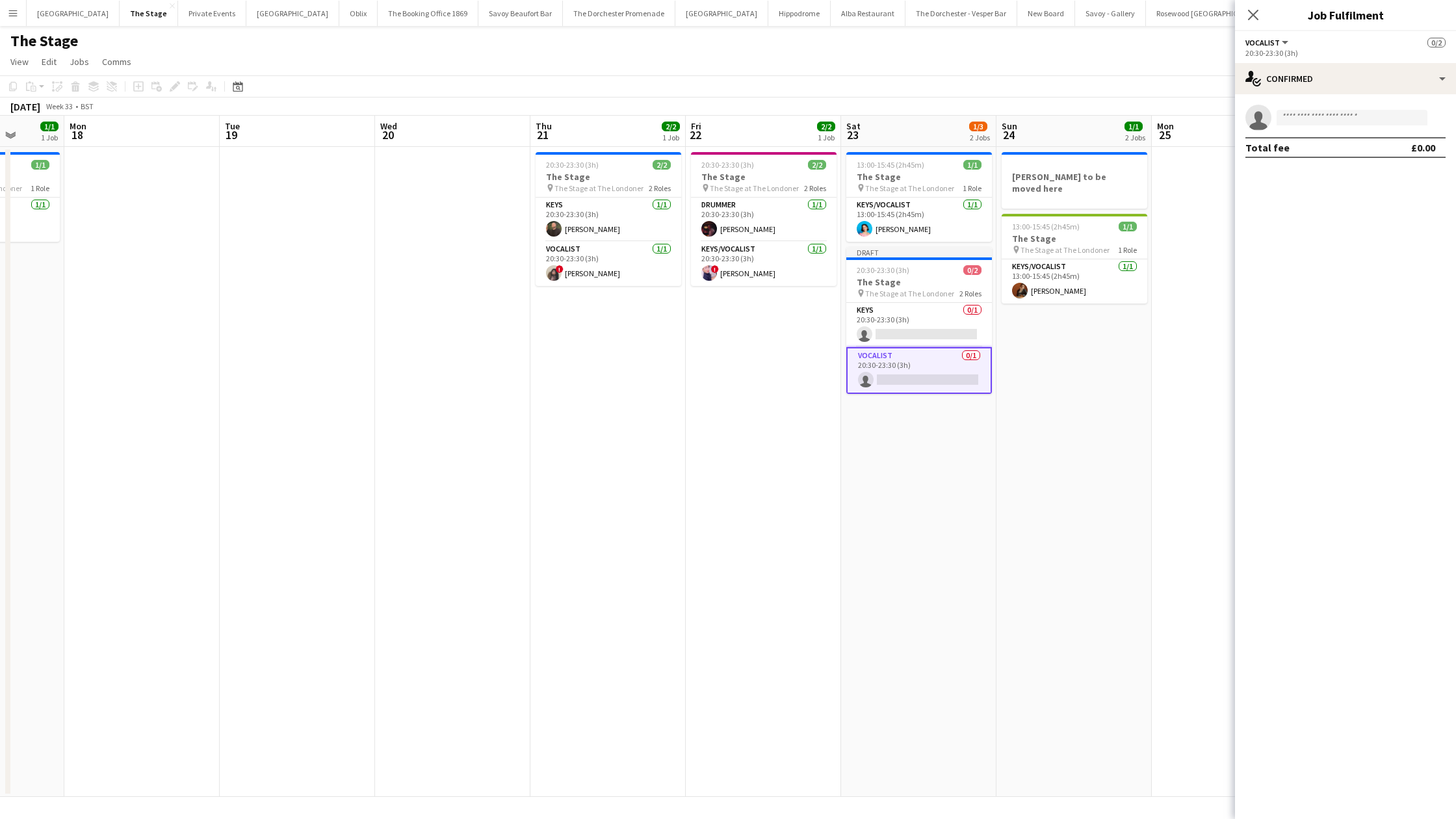
click at [873, 487] on app-date-cell "13:00-15:45 (2h45m) 1/1 The Stage pin The Stage at The Londoner 1 Role Keys/Voc…" at bounding box center [919, 472] width 155 height 650
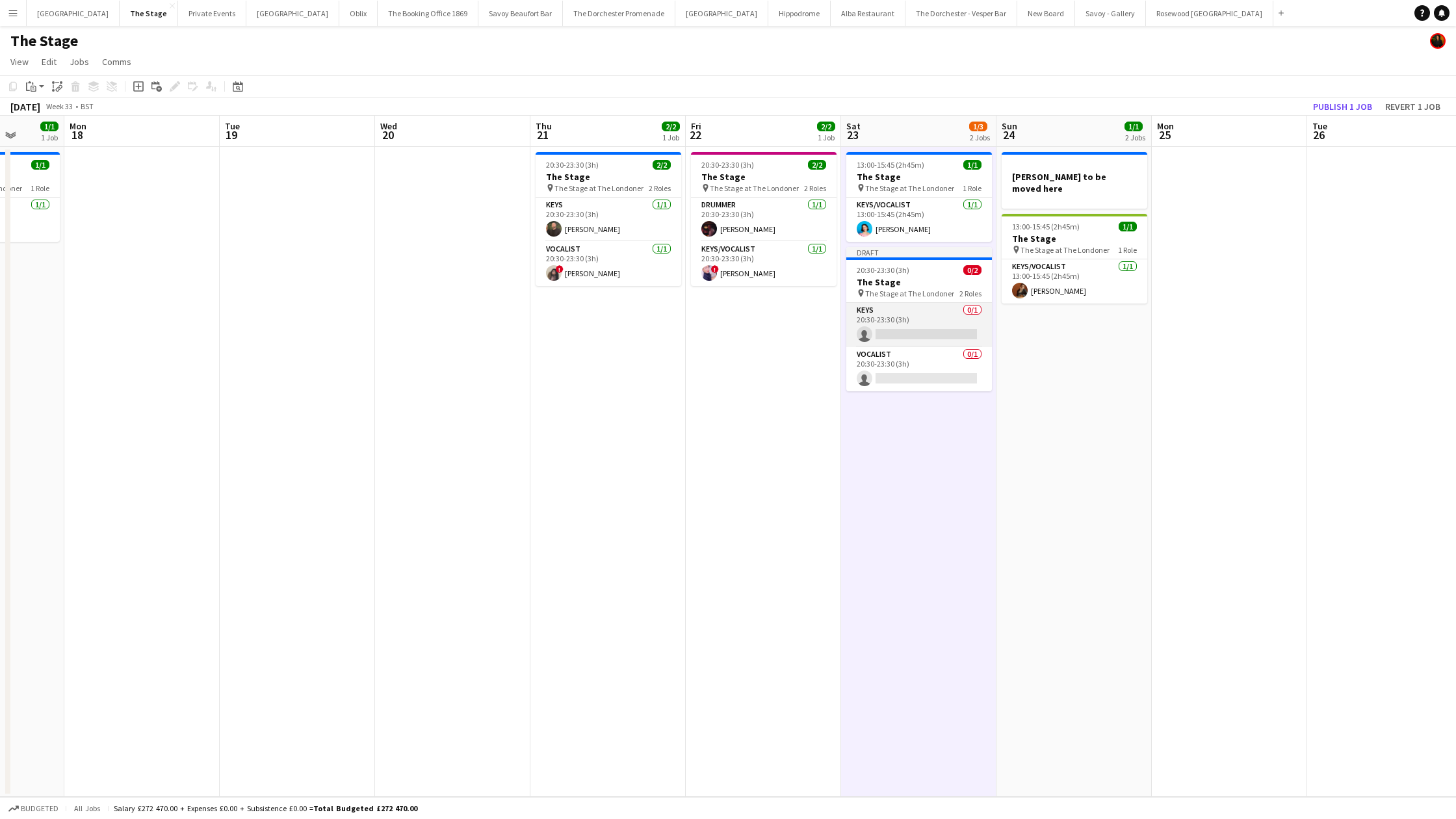
click at [915, 337] on app-card-role "Keys 0/1 20:30-23:30 (3h) single-neutral-actions" at bounding box center [919, 325] width 145 height 45
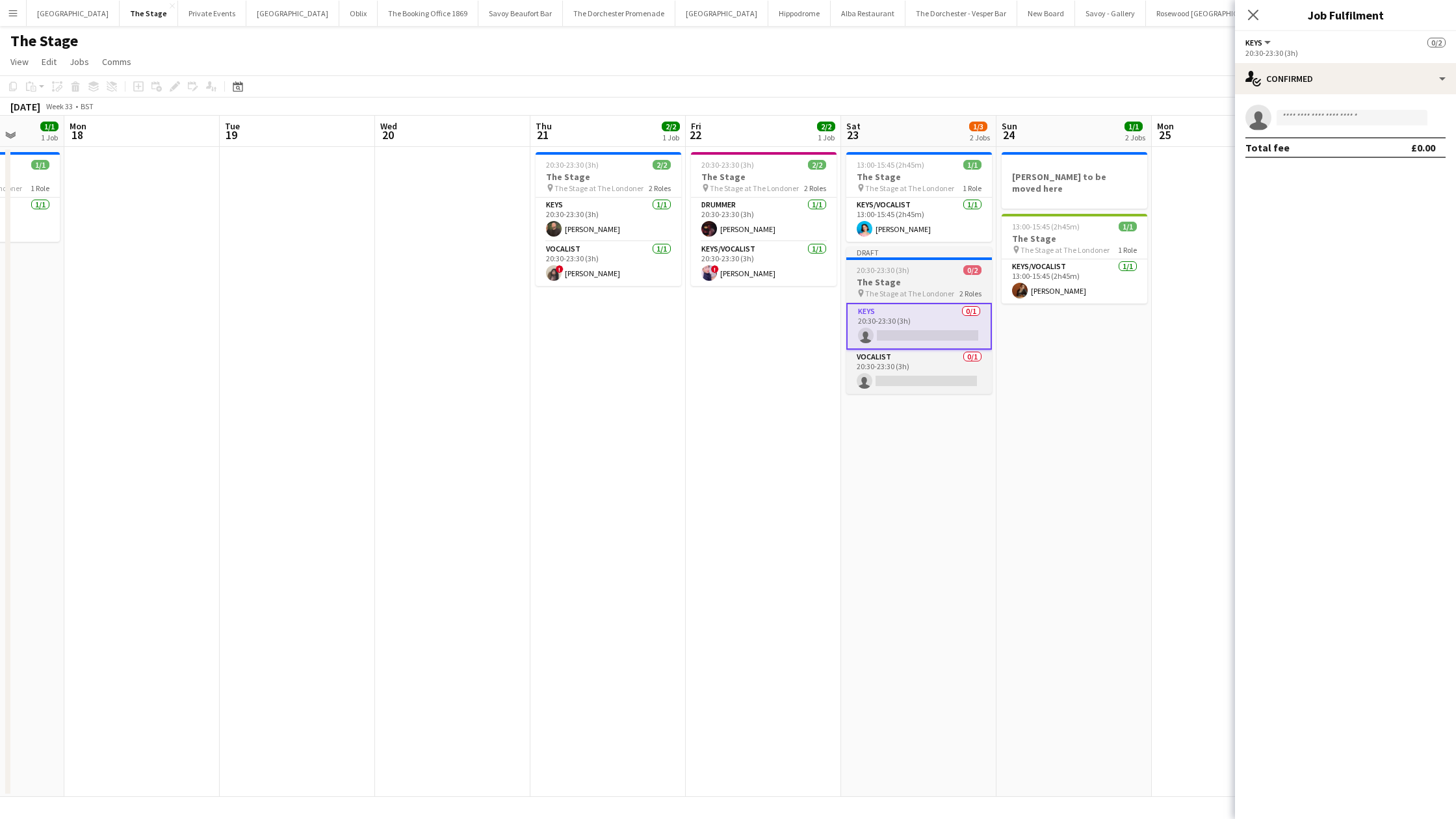
click at [904, 280] on h3 "The Stage" at bounding box center [919, 282] width 145 height 12
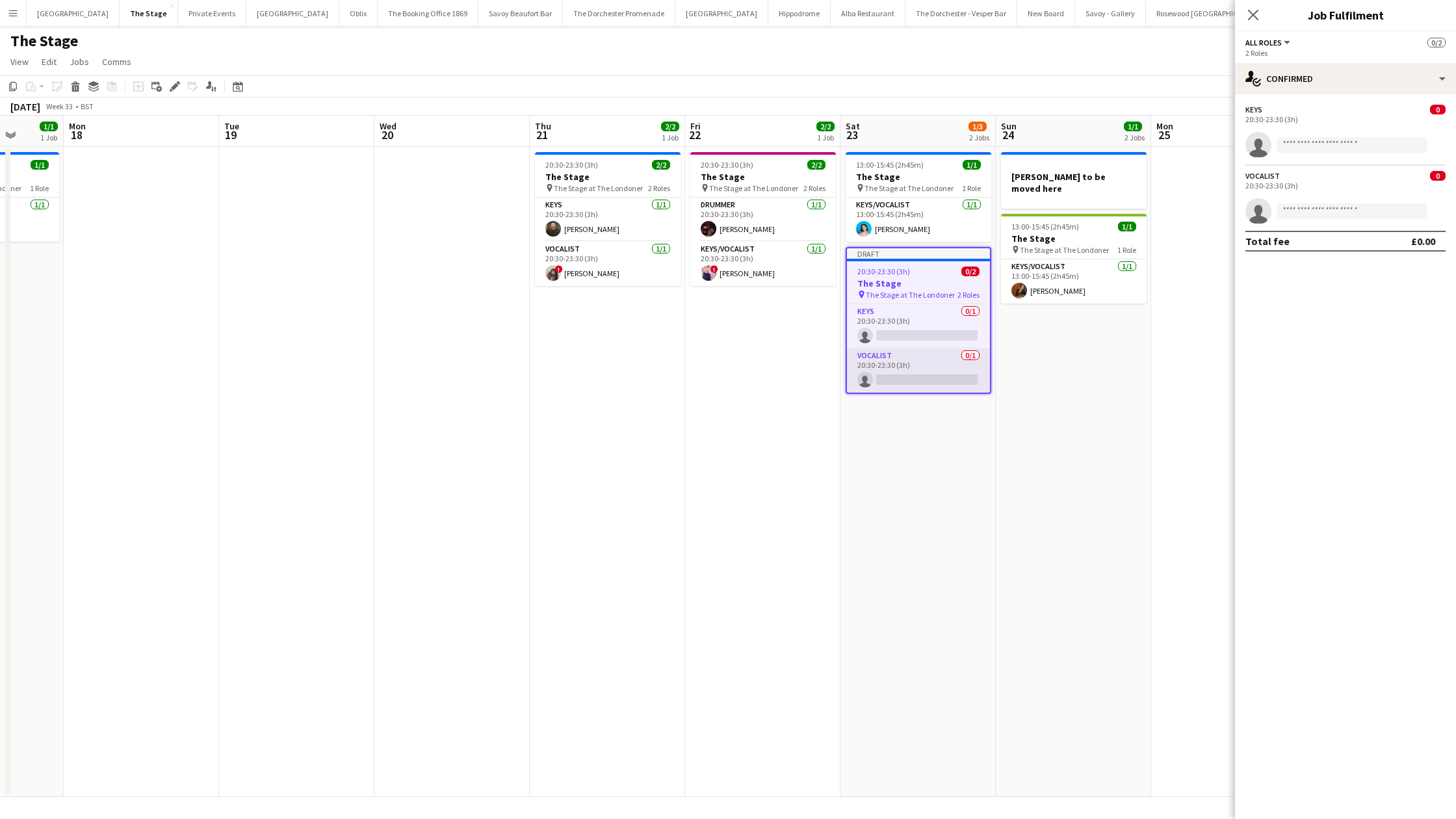
click at [876, 357] on app-card-role "Vocalist 0/1 20:30-23:30 (3h) single-neutral-actions" at bounding box center [918, 371] width 143 height 45
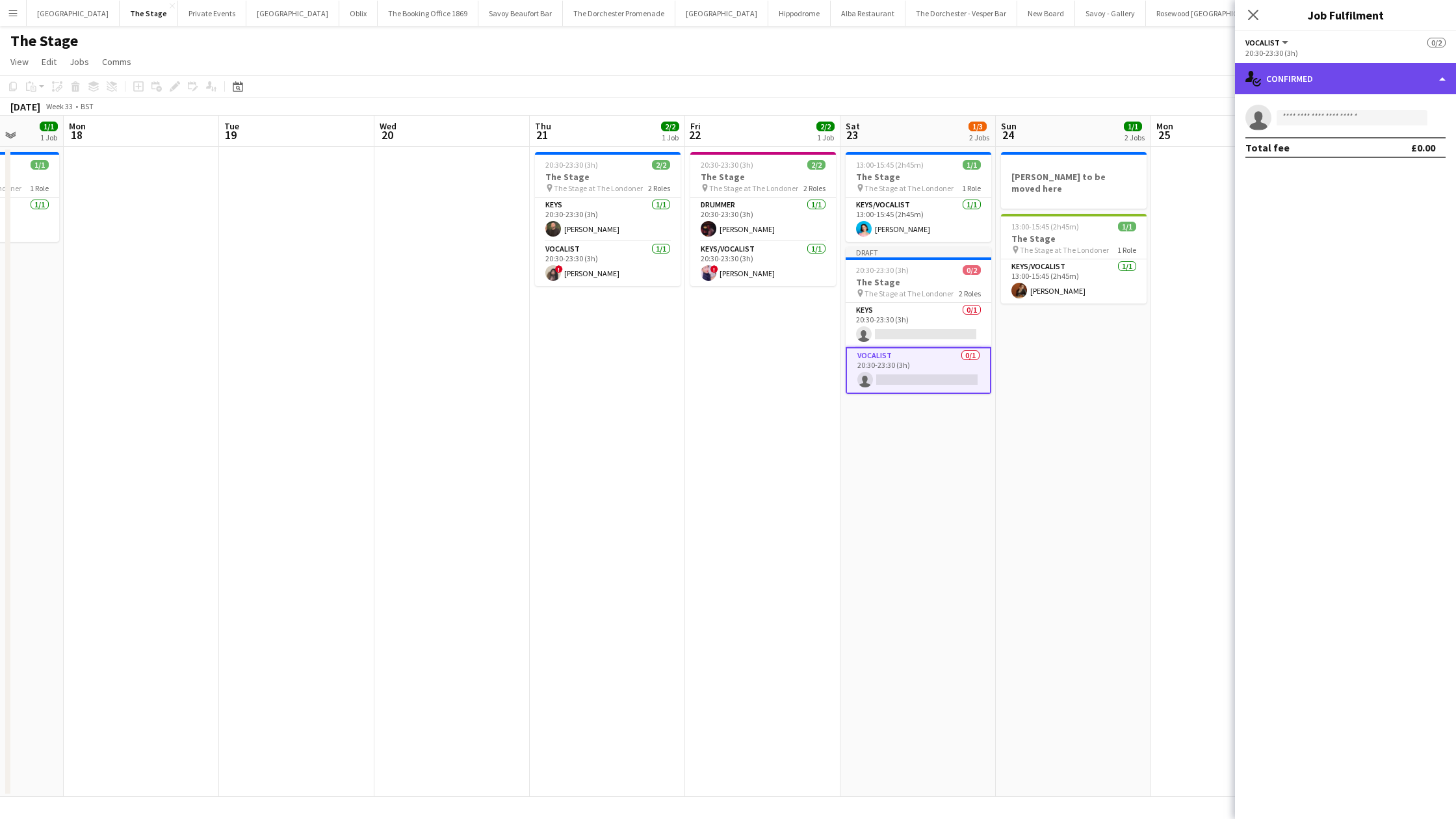
click at [1327, 77] on div "single-neutral-actions-check-2 Confirmed" at bounding box center [1345, 79] width 221 height 31
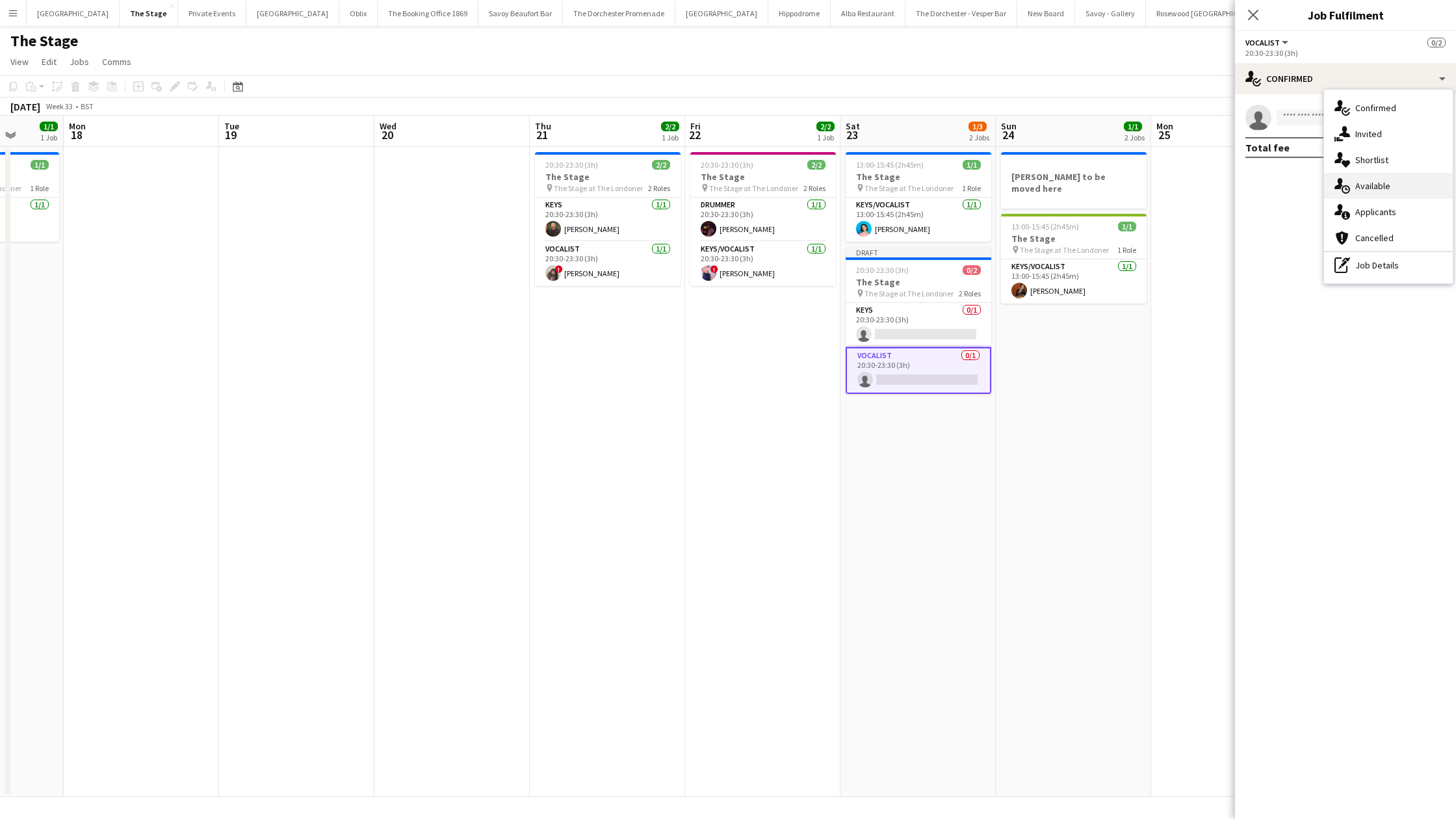
click at [1369, 191] on div "single-neutral-actions-upload Available" at bounding box center [1388, 185] width 128 height 26
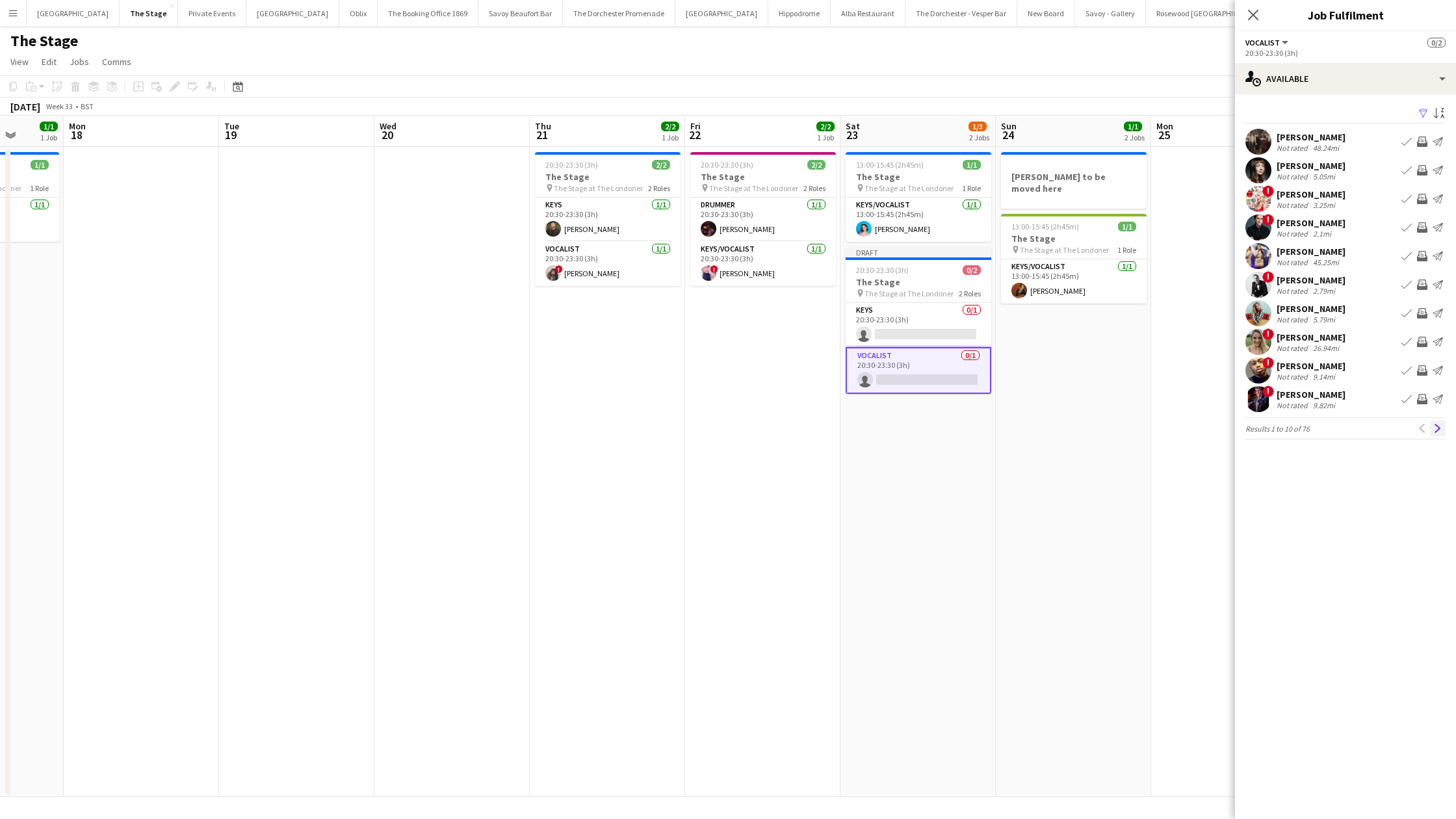
click at [1437, 432] on app-icon "Next" at bounding box center [1438, 428] width 9 height 9
click at [1437, 432] on app-icon "Next" at bounding box center [1438, 435] width 9 height 9
click at [1437, 432] on app-icon "Next" at bounding box center [1438, 428] width 9 height 9
click at [1437, 432] on app-icon "Next" at bounding box center [1438, 435] width 9 height 9
click at [1437, 432] on app-icon "Next" at bounding box center [1438, 428] width 9 height 9
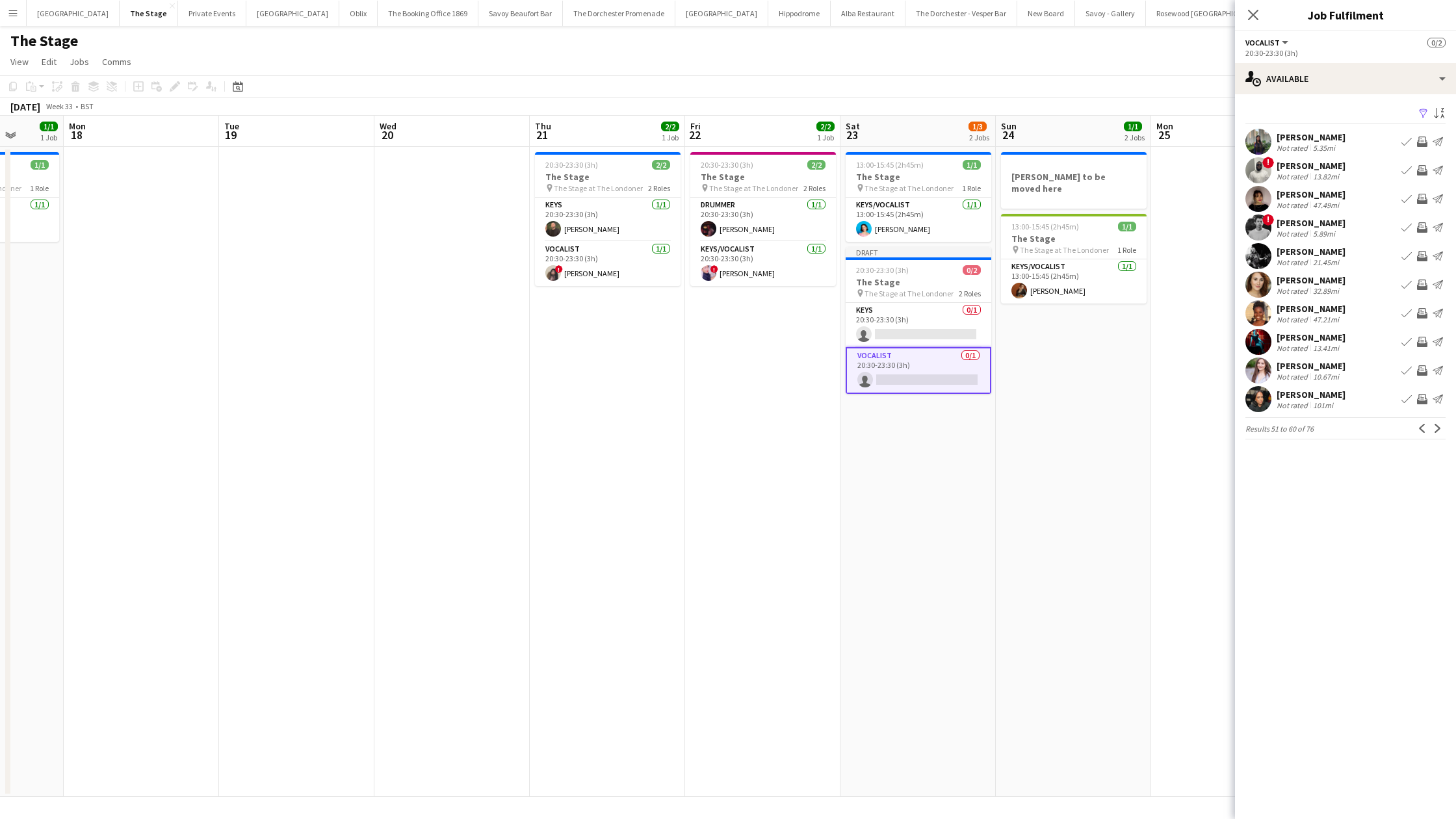
click at [1437, 432] on app-icon "Next" at bounding box center [1438, 428] width 9 height 9
click at [1437, 432] on app-icon "Next" at bounding box center [1438, 435] width 9 height 9
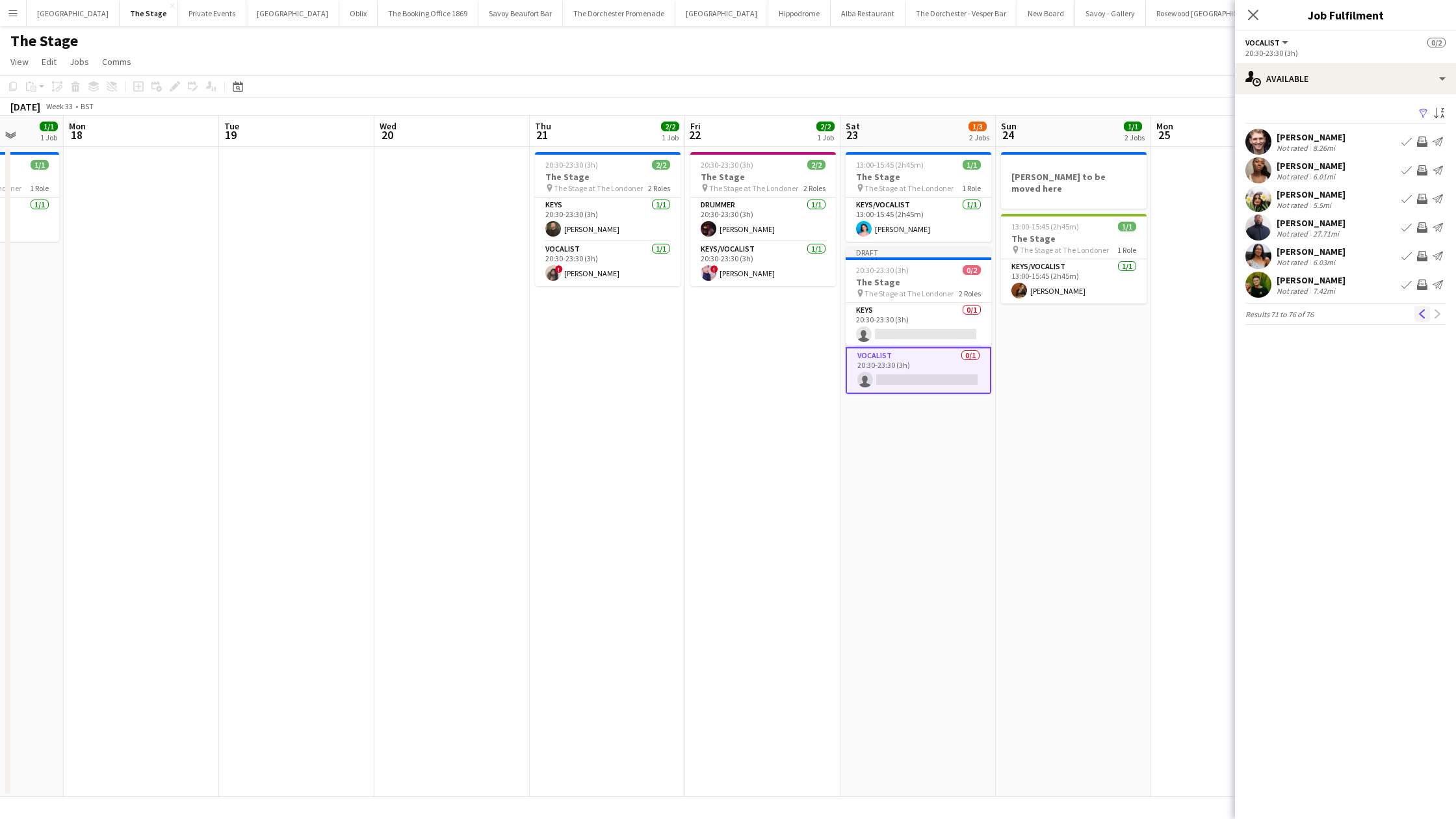
click at [1418, 313] on app-icon "Previous" at bounding box center [1423, 314] width 9 height 9
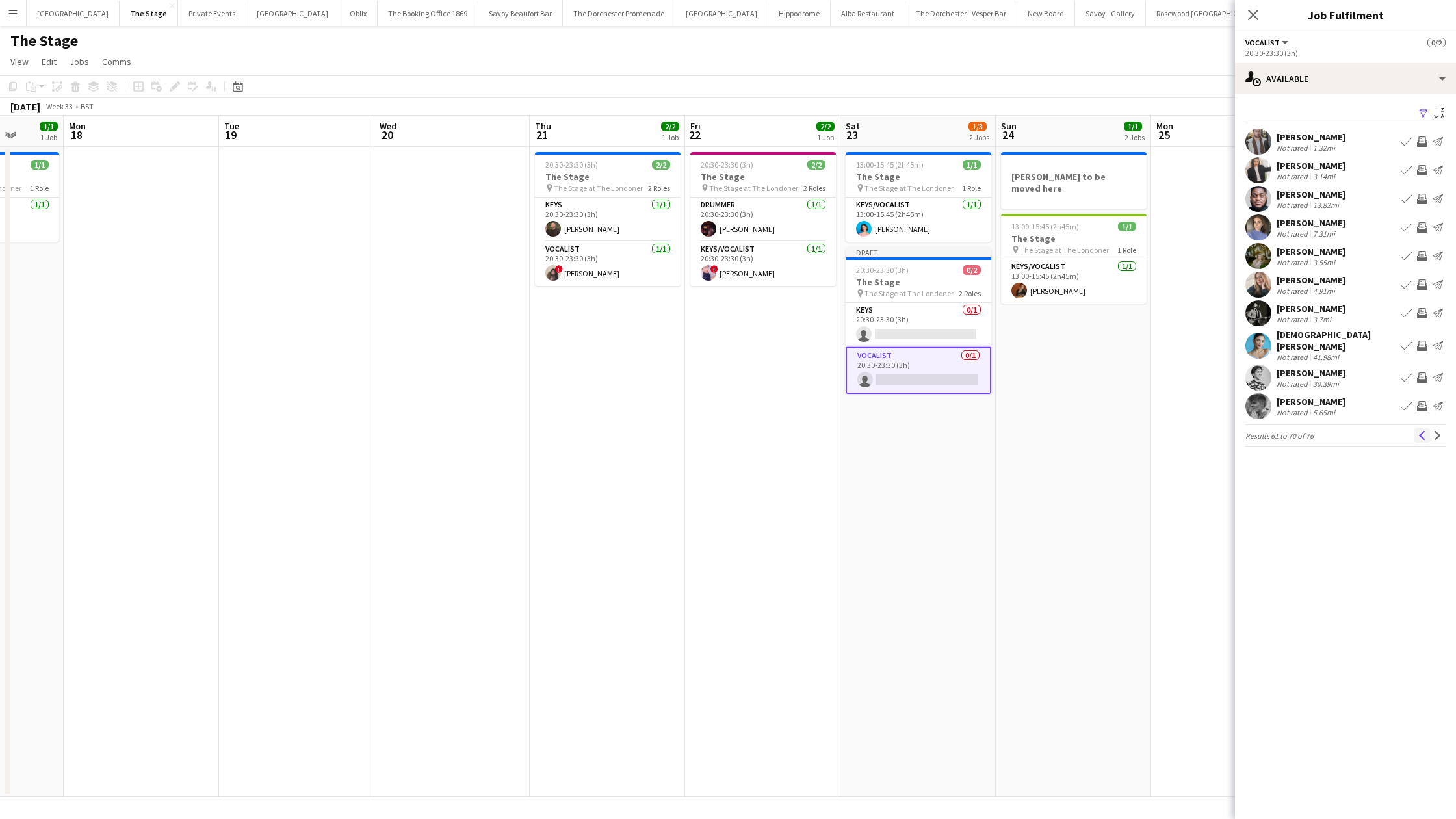
click at [1415, 430] on button "Previous" at bounding box center [1422, 435] width 16 height 16
click at [1415, 430] on button "Previous" at bounding box center [1422, 428] width 16 height 16
click at [1415, 430] on button "Previous" at bounding box center [1422, 428] width 16 height 16
click at [1415, 431] on button "Previous" at bounding box center [1422, 435] width 16 height 16
click at [1415, 431] on button "Previous" at bounding box center [1422, 428] width 16 height 16
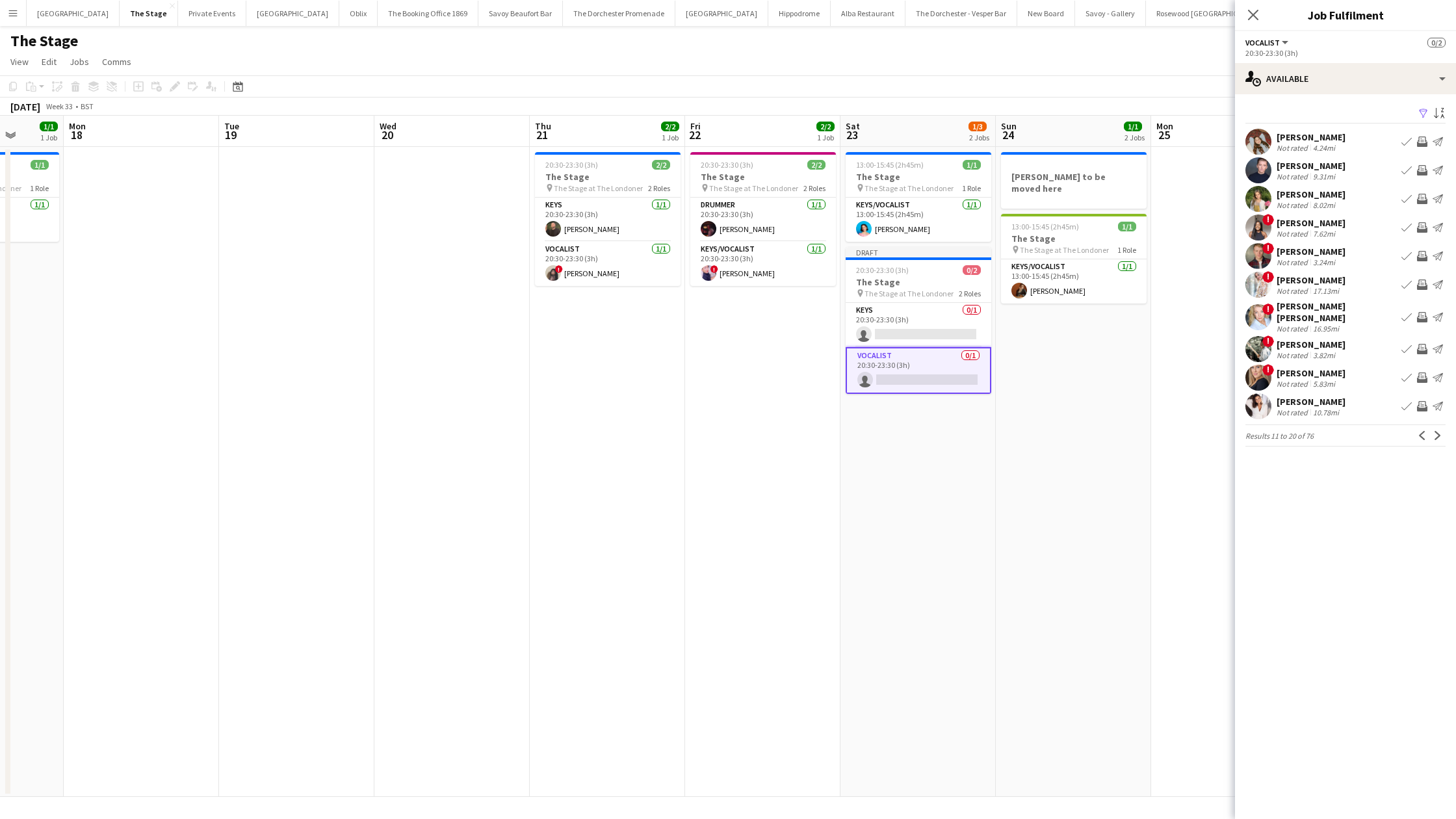
click at [904, 372] on app-card-role "Vocalist 0/1 20:30-23:30 (3h) single-neutral-actions" at bounding box center [919, 370] width 145 height 47
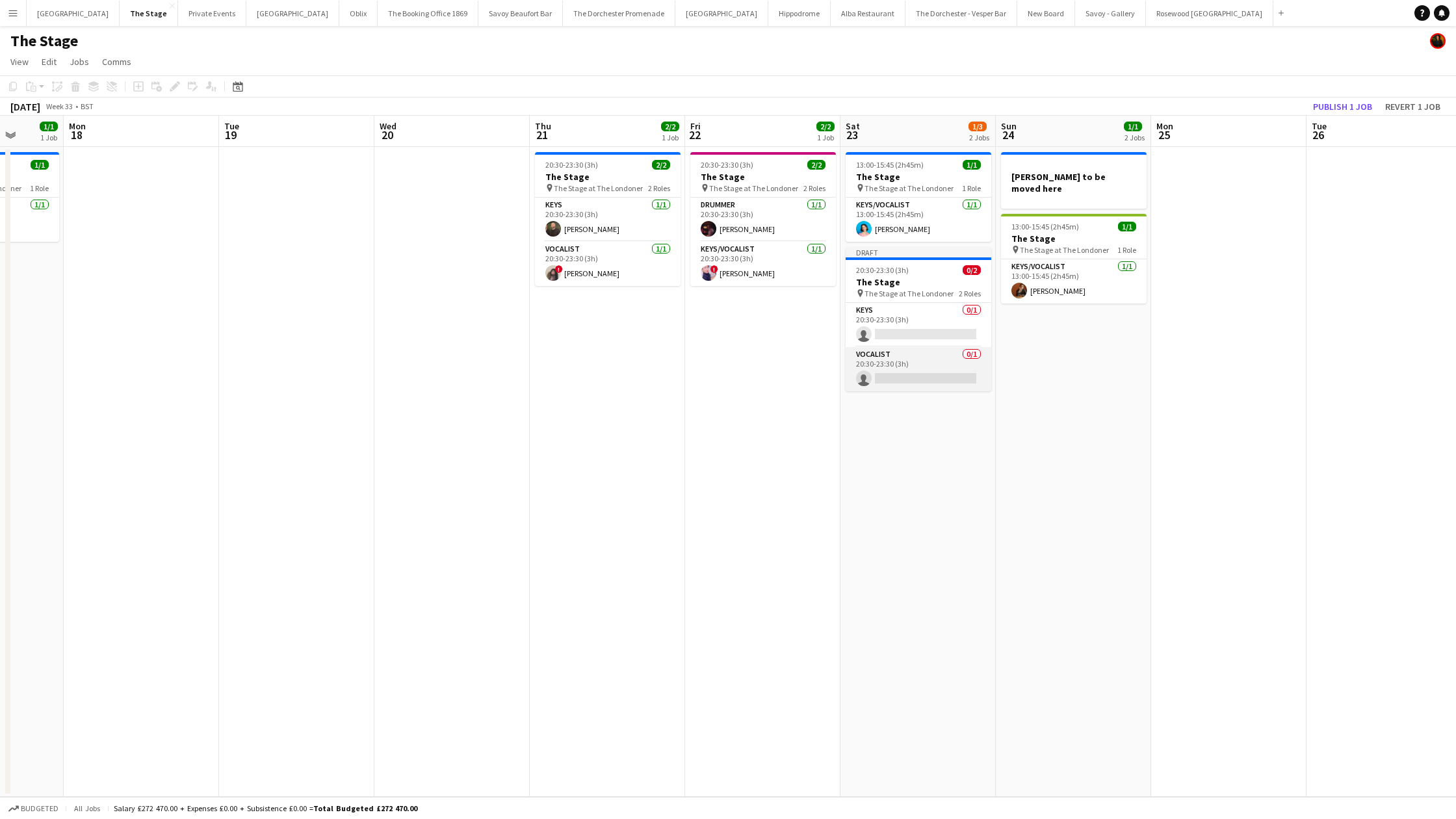
scroll to position [0, 557]
click at [904, 372] on app-card-role "Vocalist 0/1 20:30-23:30 (3h) single-neutral-actions" at bounding box center [919, 369] width 145 height 45
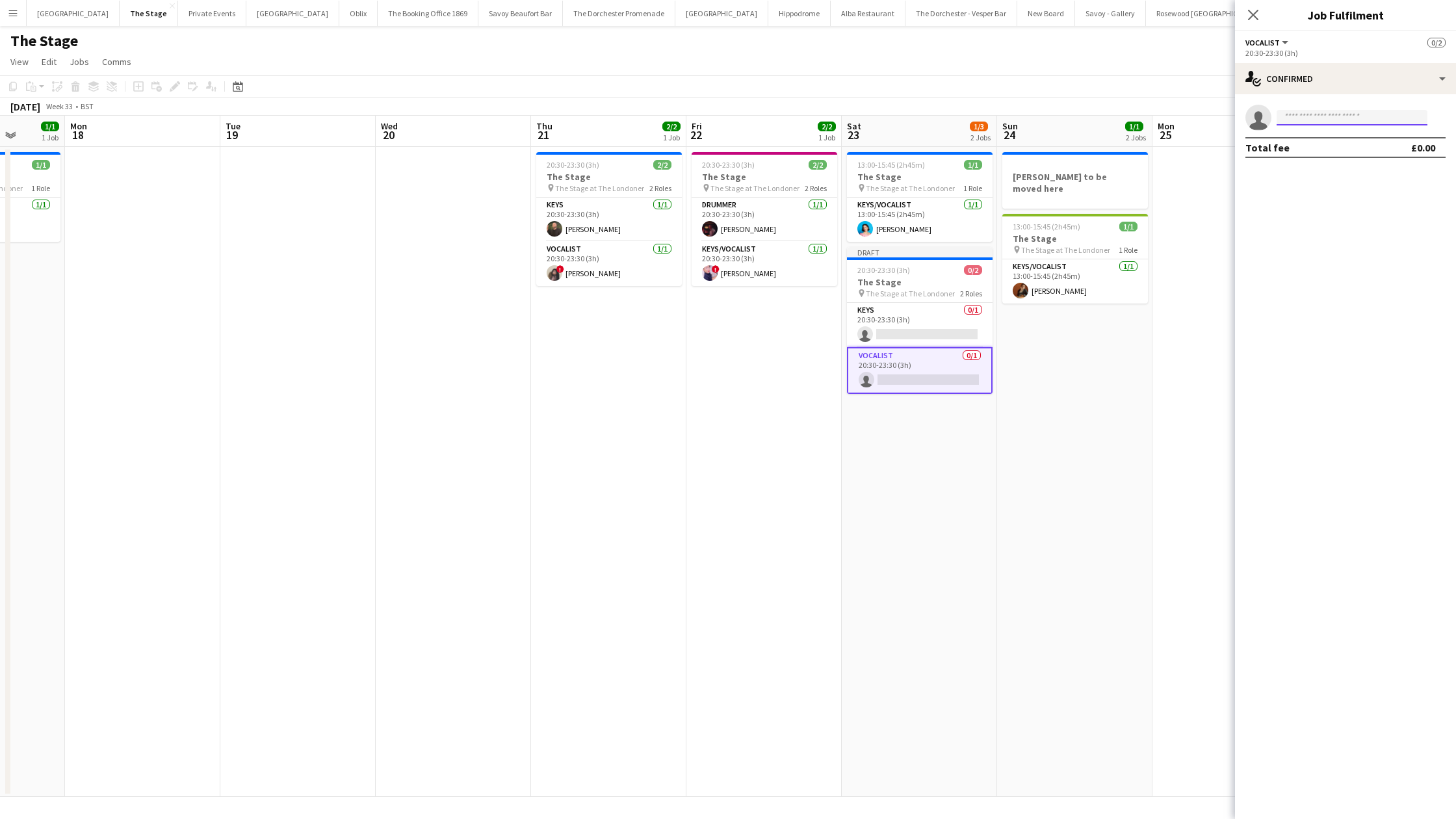
click at [1334, 116] on input at bounding box center [1351, 117] width 151 height 16
type input "******"
click at [1319, 157] on span "[PERSON_NAME][EMAIL_ADDRESS][DOMAIN_NAME]" at bounding box center [1351, 159] width 130 height 10
click at [919, 414] on app-date-cell "13:00-15:45 (2h45m) 1/1 The Stage pin The Stage at The Londoner 1 Role Keys/Voc…" at bounding box center [919, 472] width 155 height 650
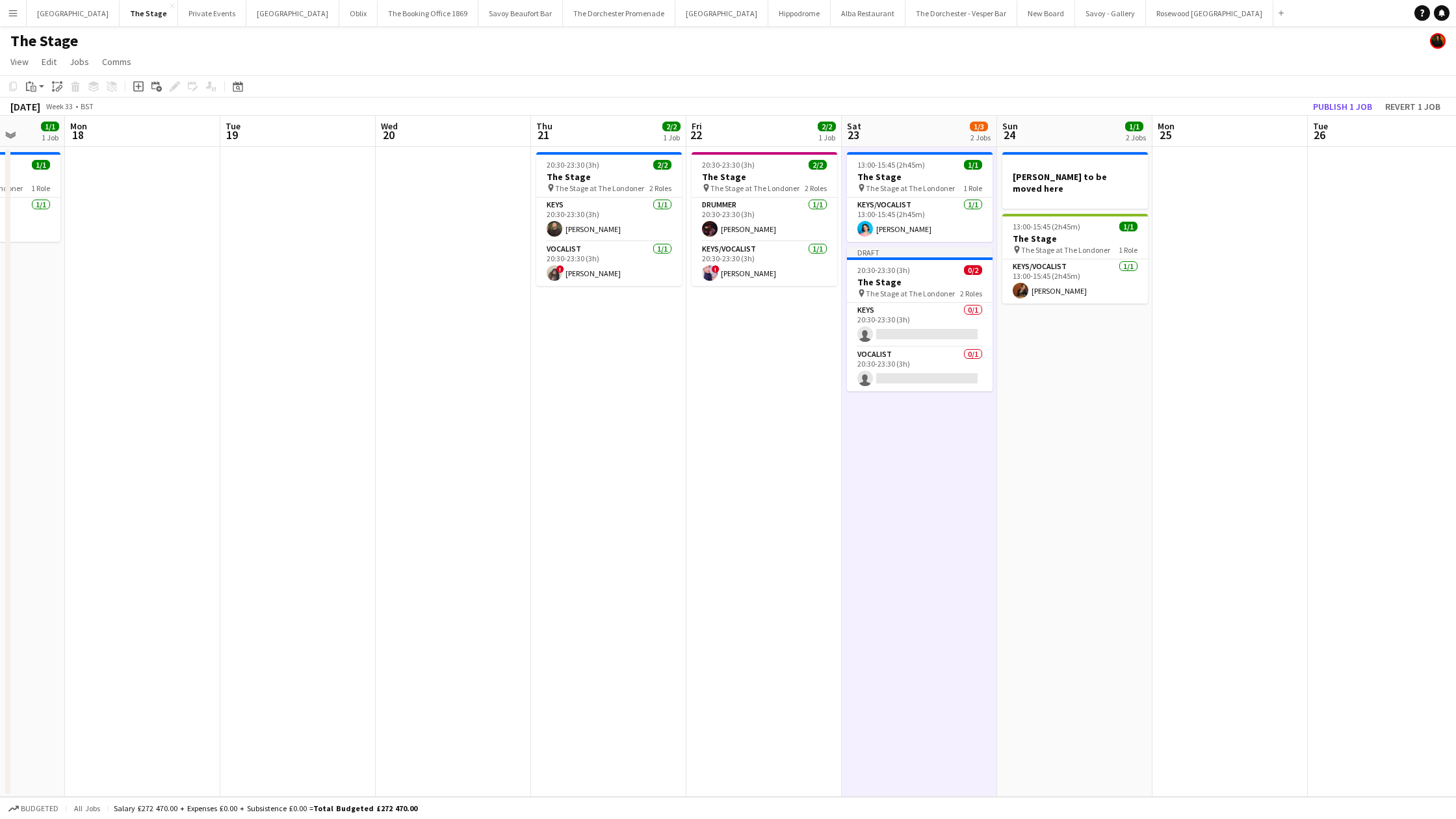
click at [667, 411] on app-date-cell "20:30-23:30 (3h) 2/2 The Stage pin The Stage at The Londoner 2 Roles Keys [DATE…" at bounding box center [609, 472] width 155 height 650
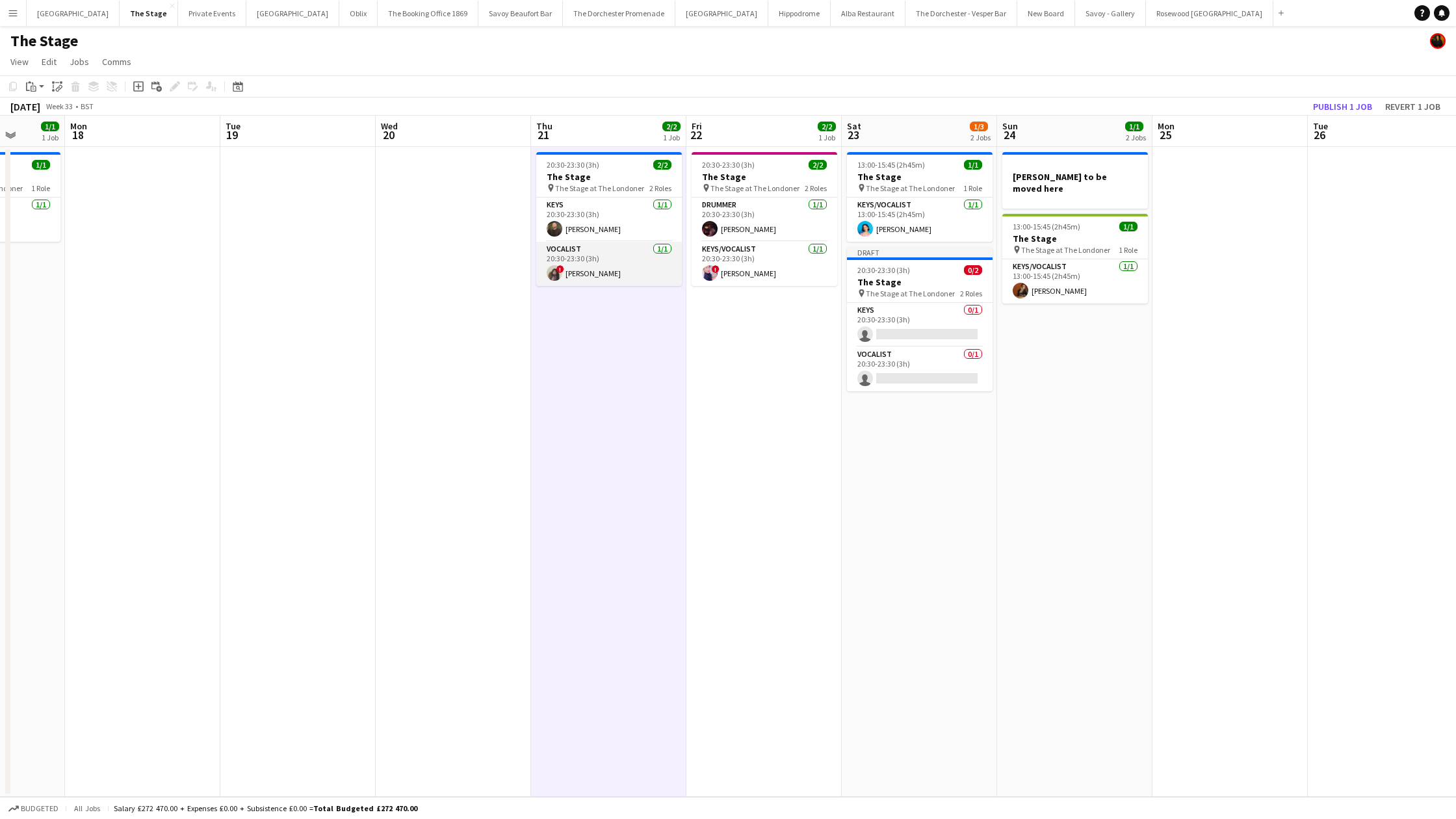
click at [623, 259] on app-card-role "Vocalist [DATE] 20:30-23:30 (3h) ! [PERSON_NAME]" at bounding box center [609, 264] width 145 height 45
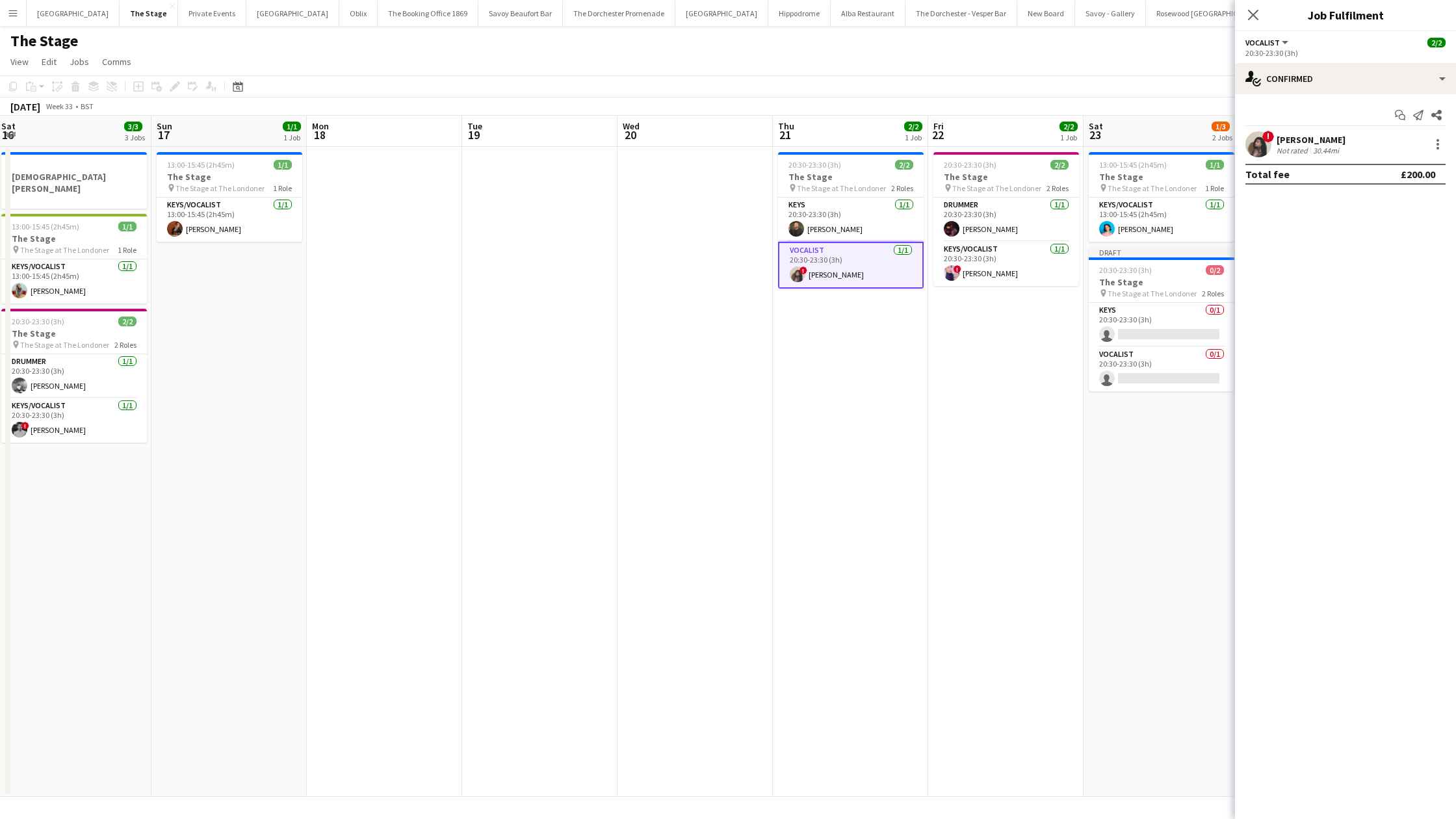
scroll to position [0, 479]
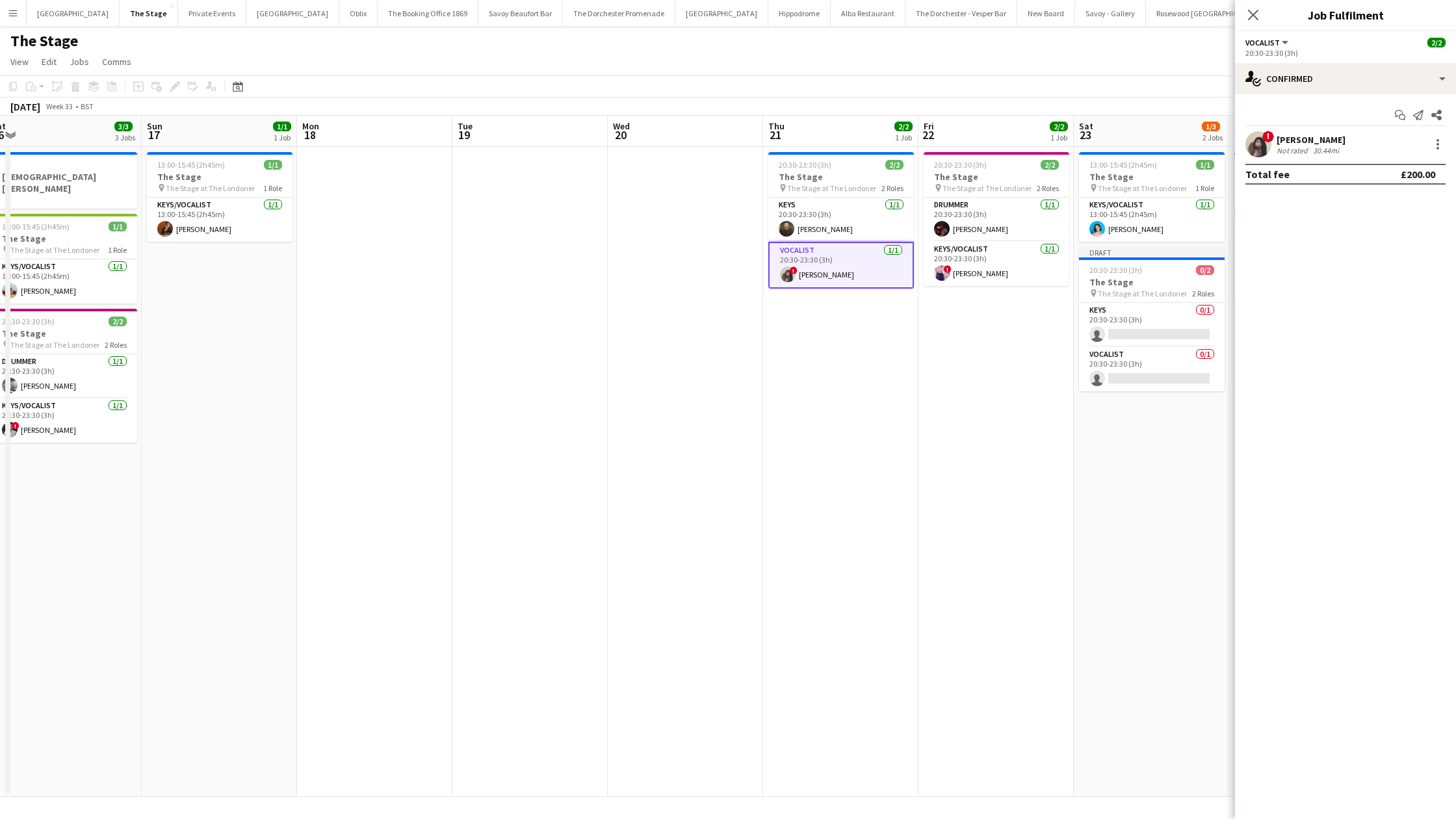
click at [556, 329] on app-date-cell at bounding box center [530, 472] width 155 height 650
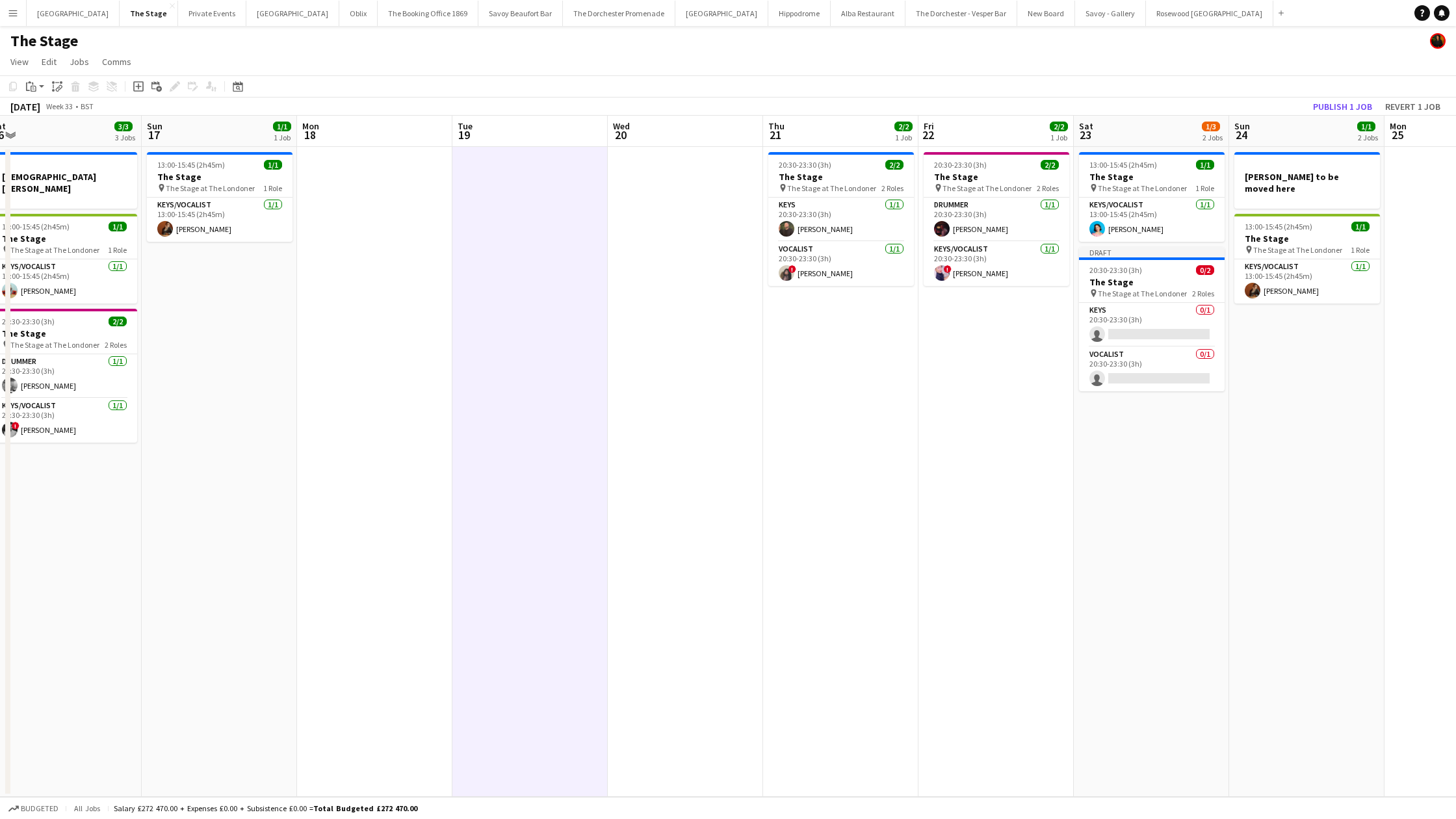
click at [738, 300] on app-date-cell at bounding box center [685, 472] width 155 height 650
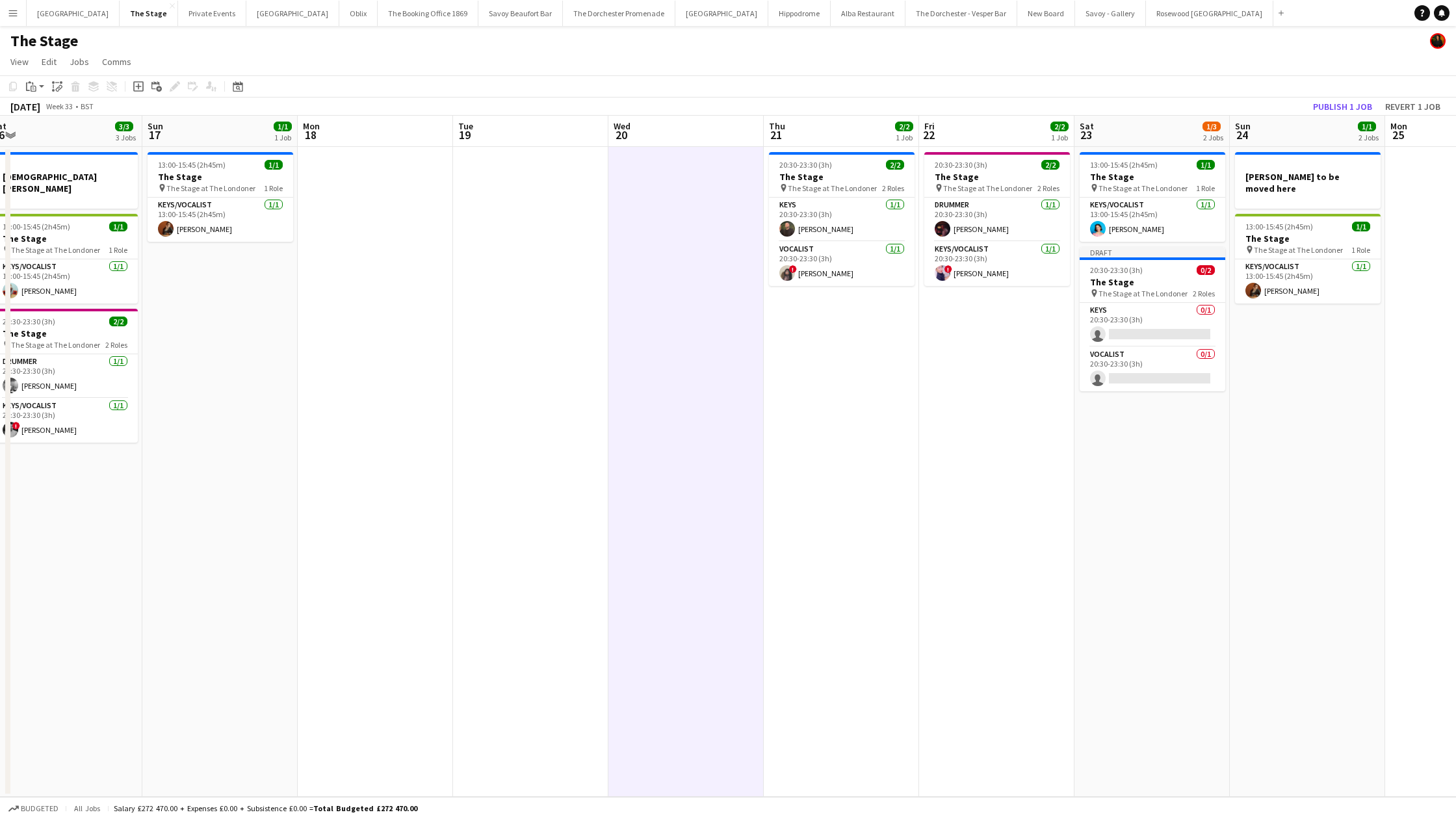
click at [859, 328] on app-date-cell "20:30-23:30 (3h) 2/2 The Stage pin The Stage at The Londoner 2 Roles Keys [DATE…" at bounding box center [841, 472] width 155 height 650
